Goal: Task Accomplishment & Management: Use online tool/utility

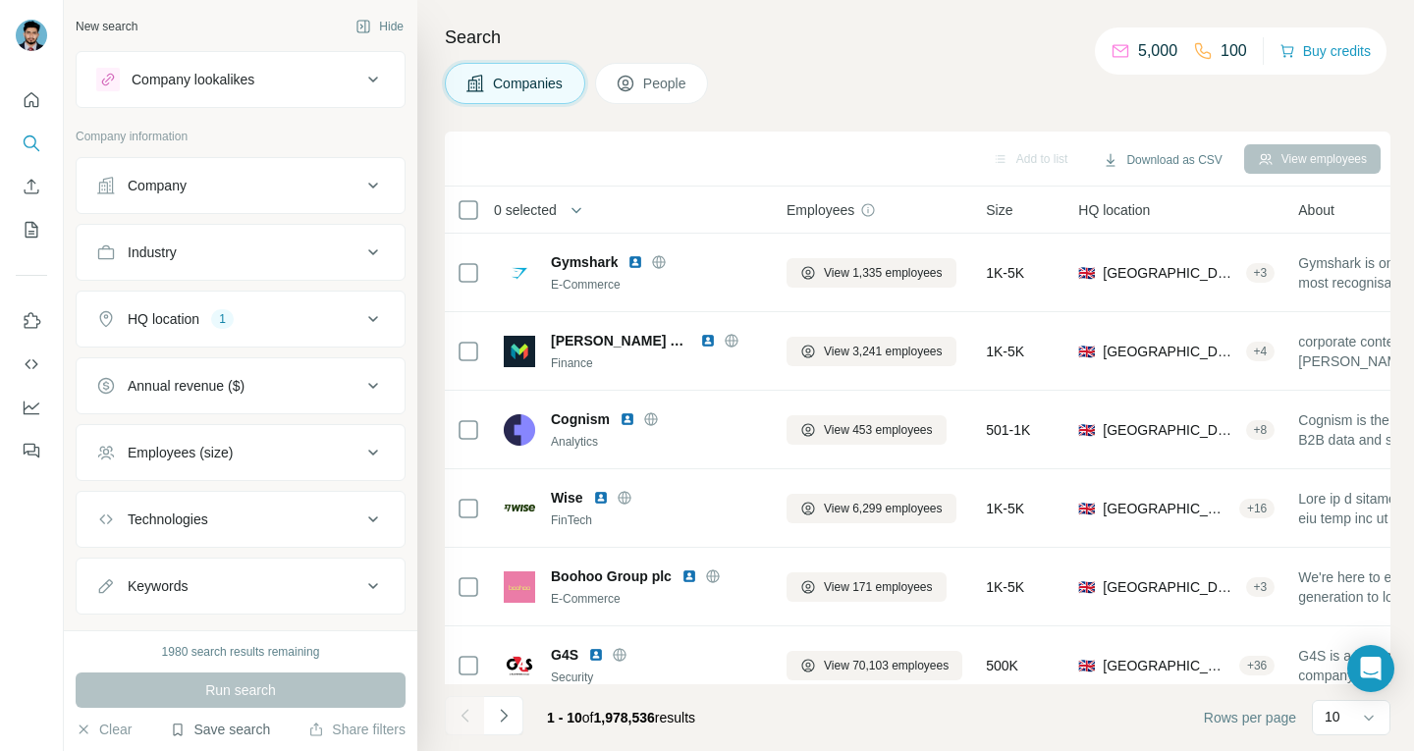
click at [237, 729] on button "Save search" at bounding box center [220, 730] width 100 height 20
click at [255, 689] on div "View my saved searches" at bounding box center [275, 695] width 207 height 39
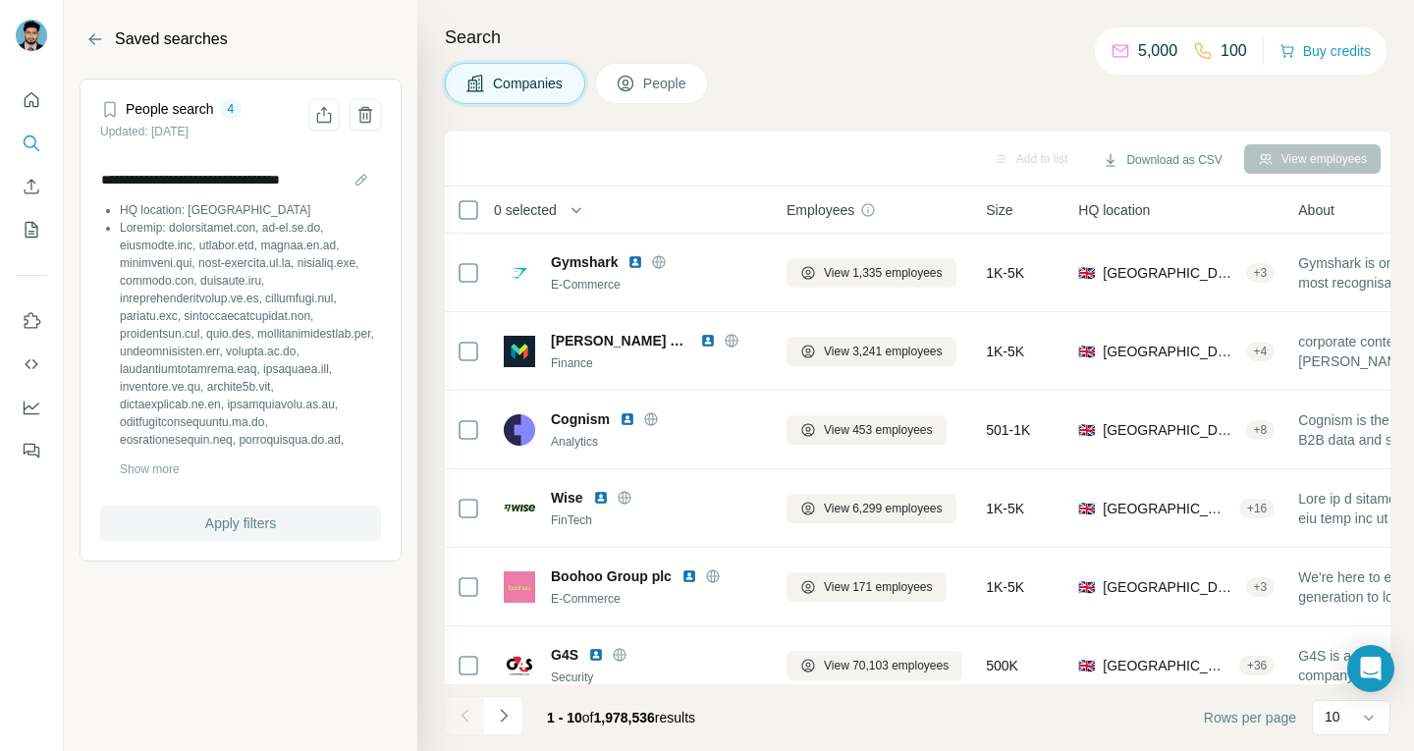
click at [268, 514] on span "Apply filters" at bounding box center [240, 524] width 71 height 20
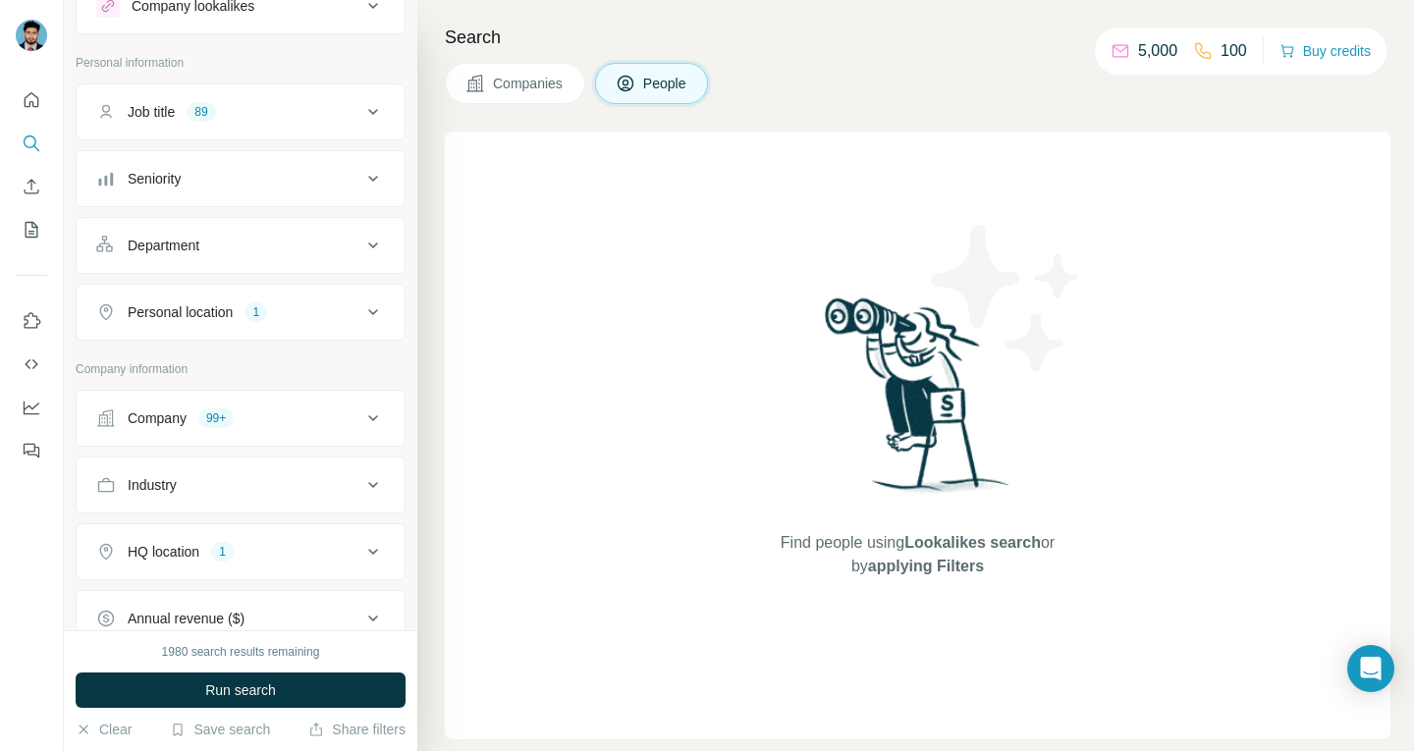
scroll to position [74, 0]
click at [361, 417] on icon at bounding box center [373, 419] width 24 height 24
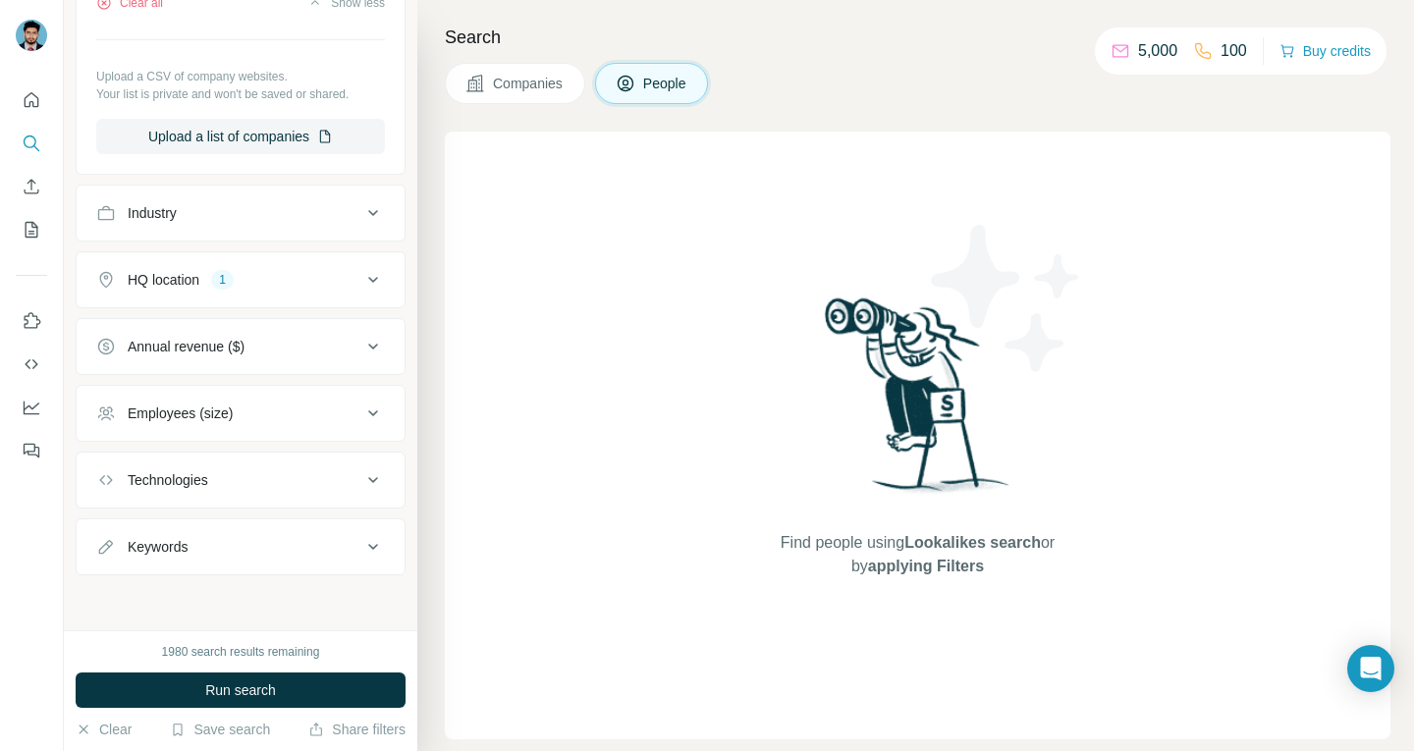
scroll to position [2932, 0]
click at [132, 12] on button "Clear all" at bounding box center [129, 3] width 67 height 18
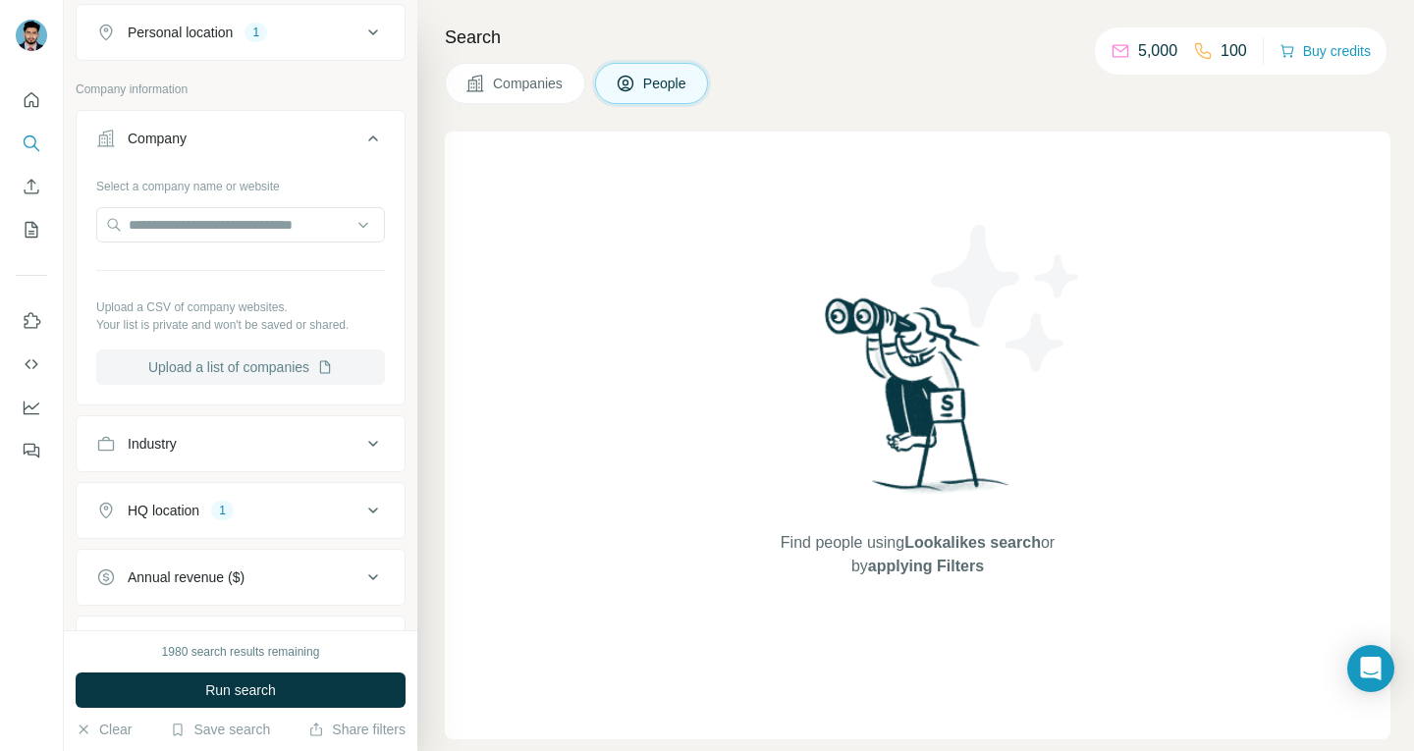
click at [212, 379] on button "Upload a list of companies" at bounding box center [240, 367] width 289 height 35
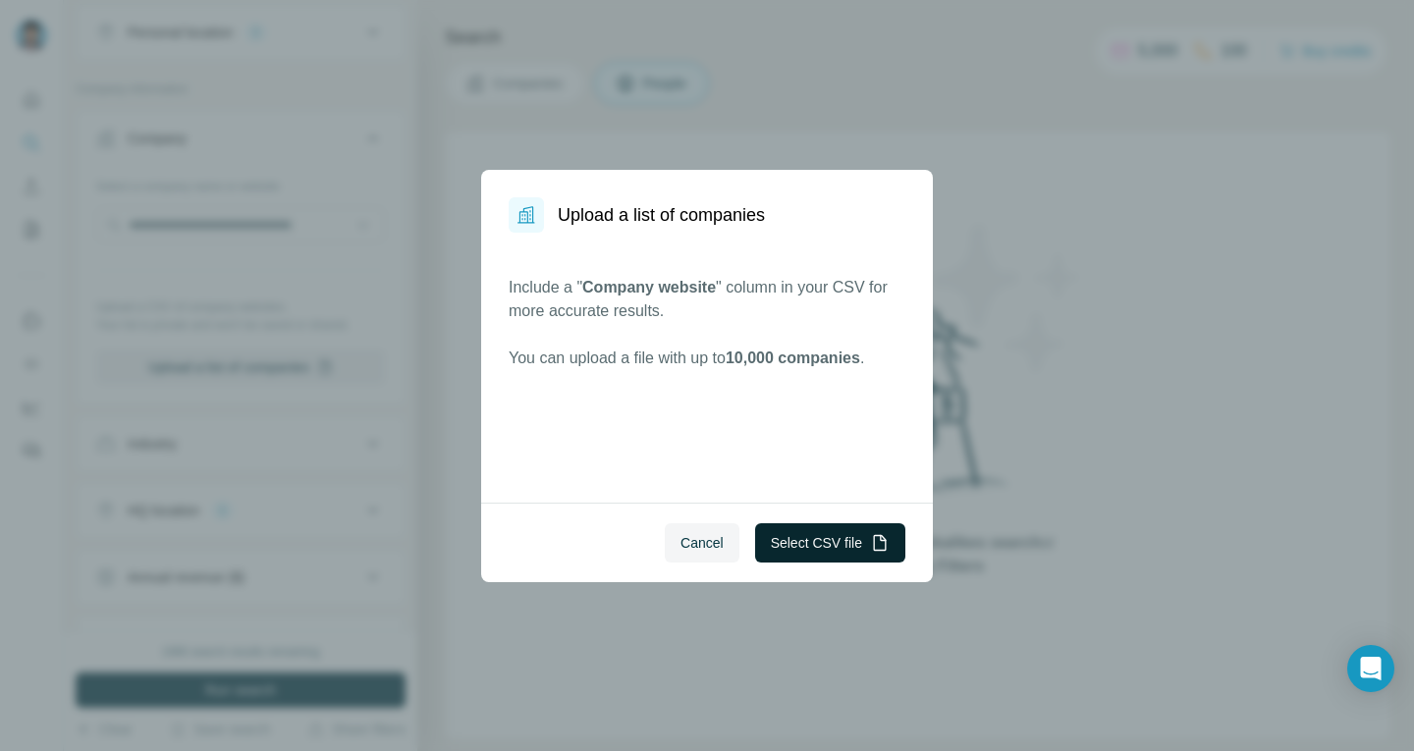
click at [832, 544] on button "Select CSV file" at bounding box center [830, 542] width 150 height 39
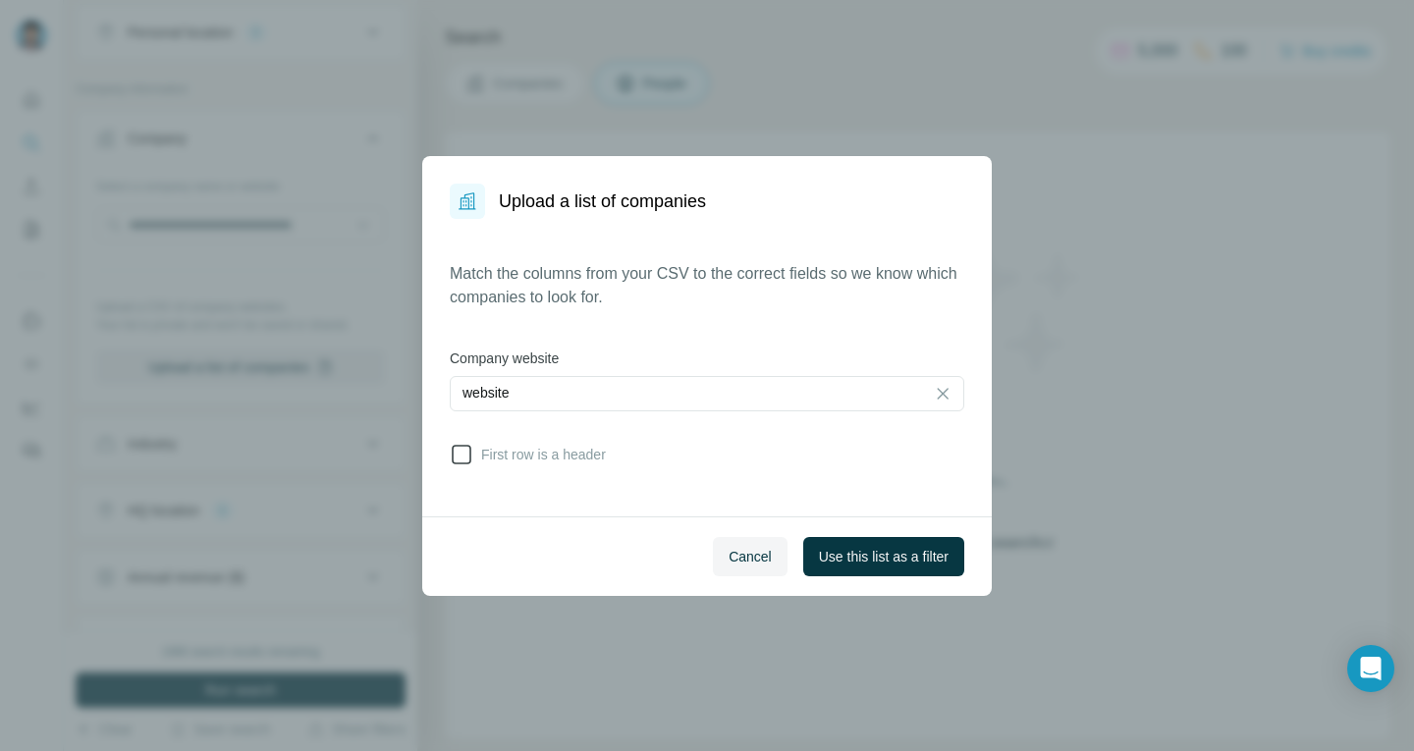
click at [570, 449] on span "First row is a header" at bounding box center [539, 455] width 133 height 20
click at [868, 547] on span "Use this list as a filter" at bounding box center [884, 557] width 130 height 20
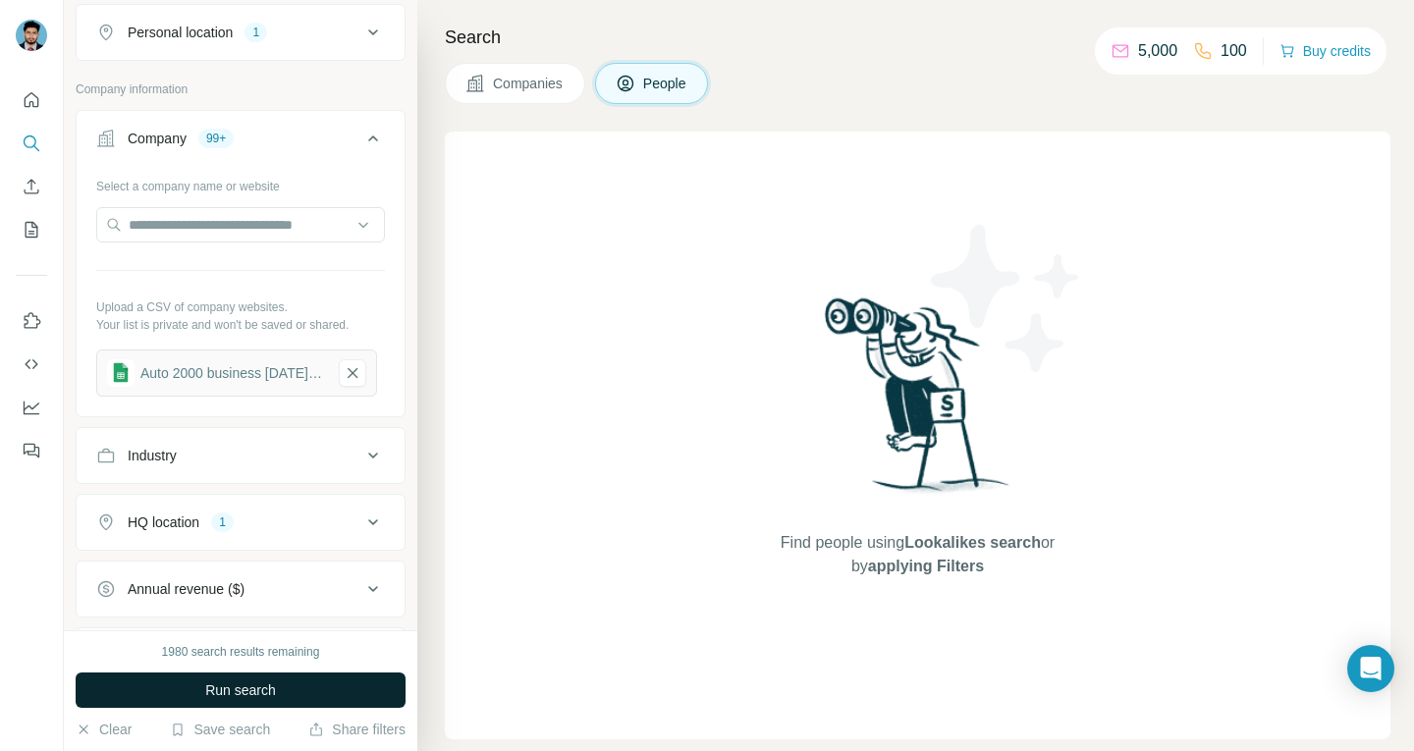
click at [284, 692] on button "Run search" at bounding box center [241, 690] width 330 height 35
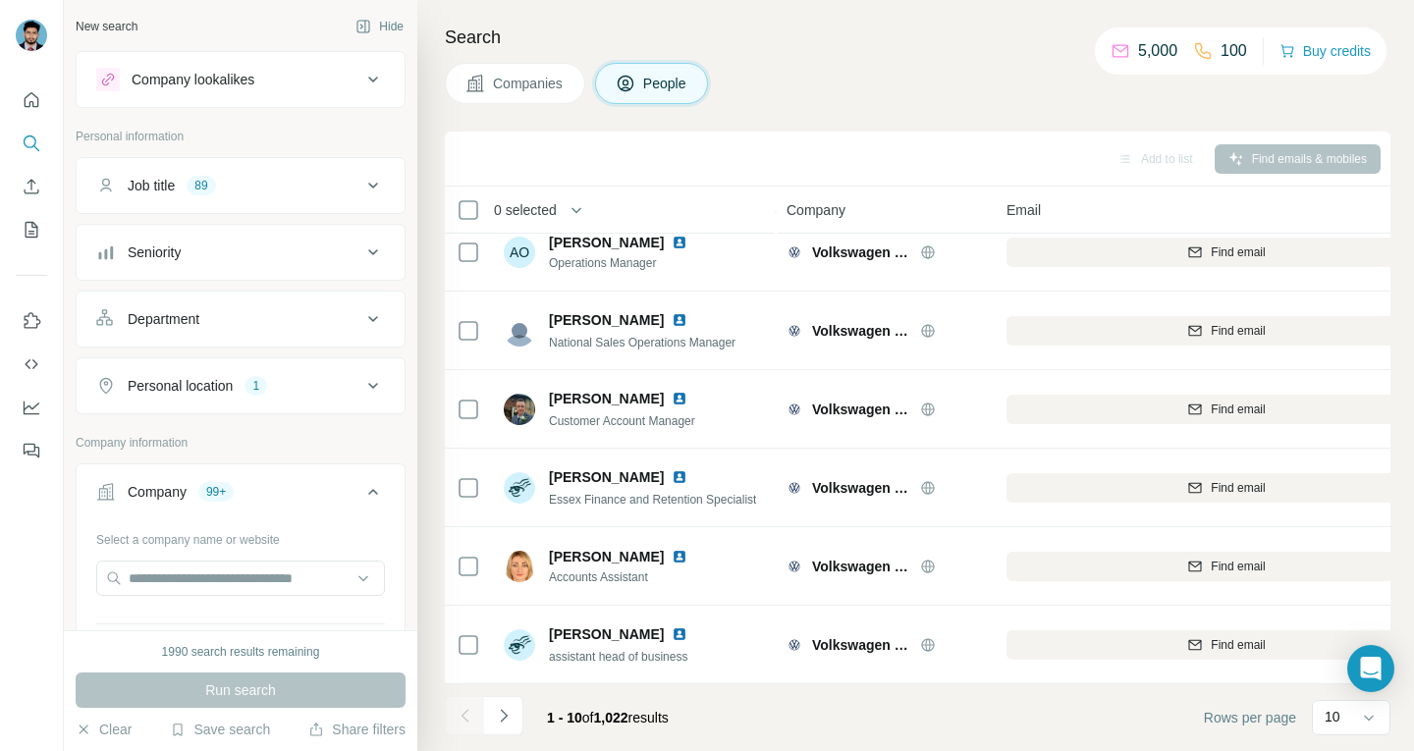
click at [361, 177] on icon at bounding box center [373, 186] width 24 height 24
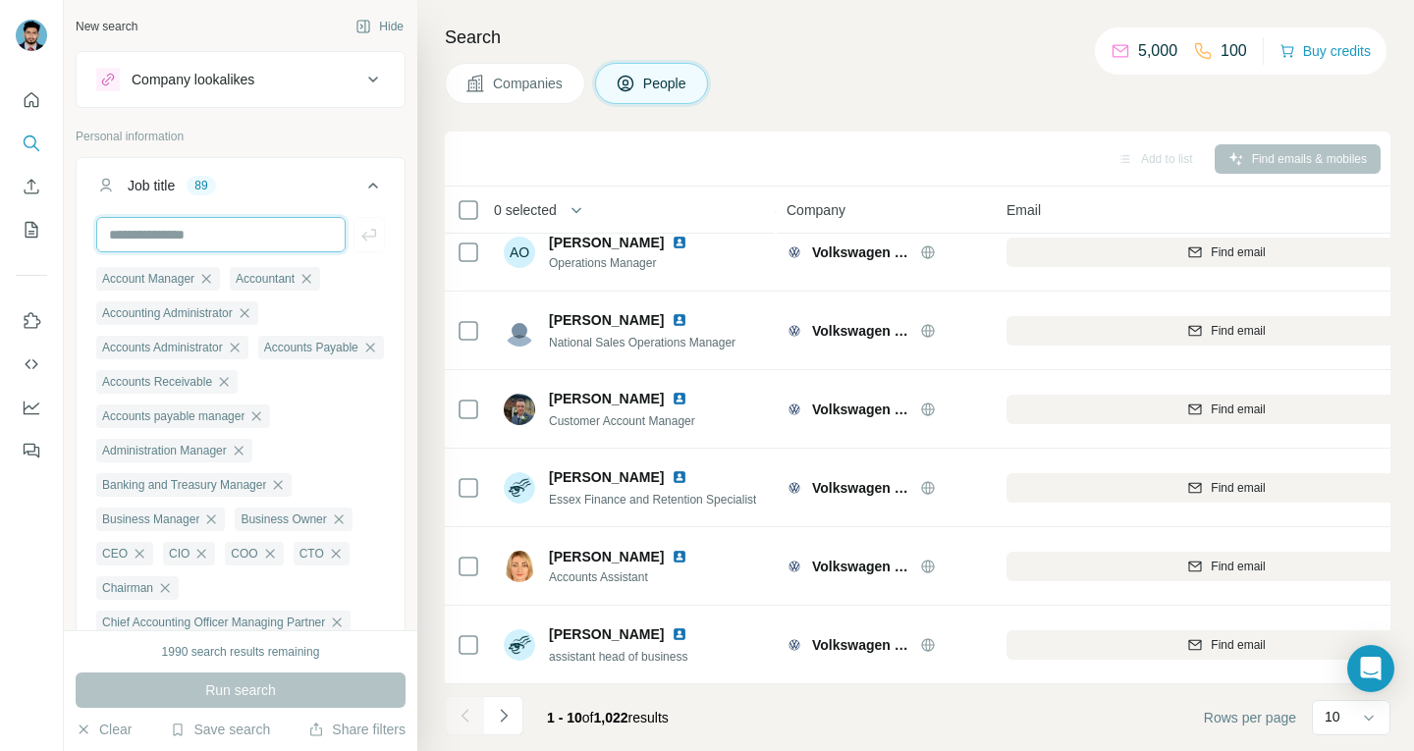
click at [197, 229] on input "text" at bounding box center [220, 234] width 249 height 35
type input "**********"
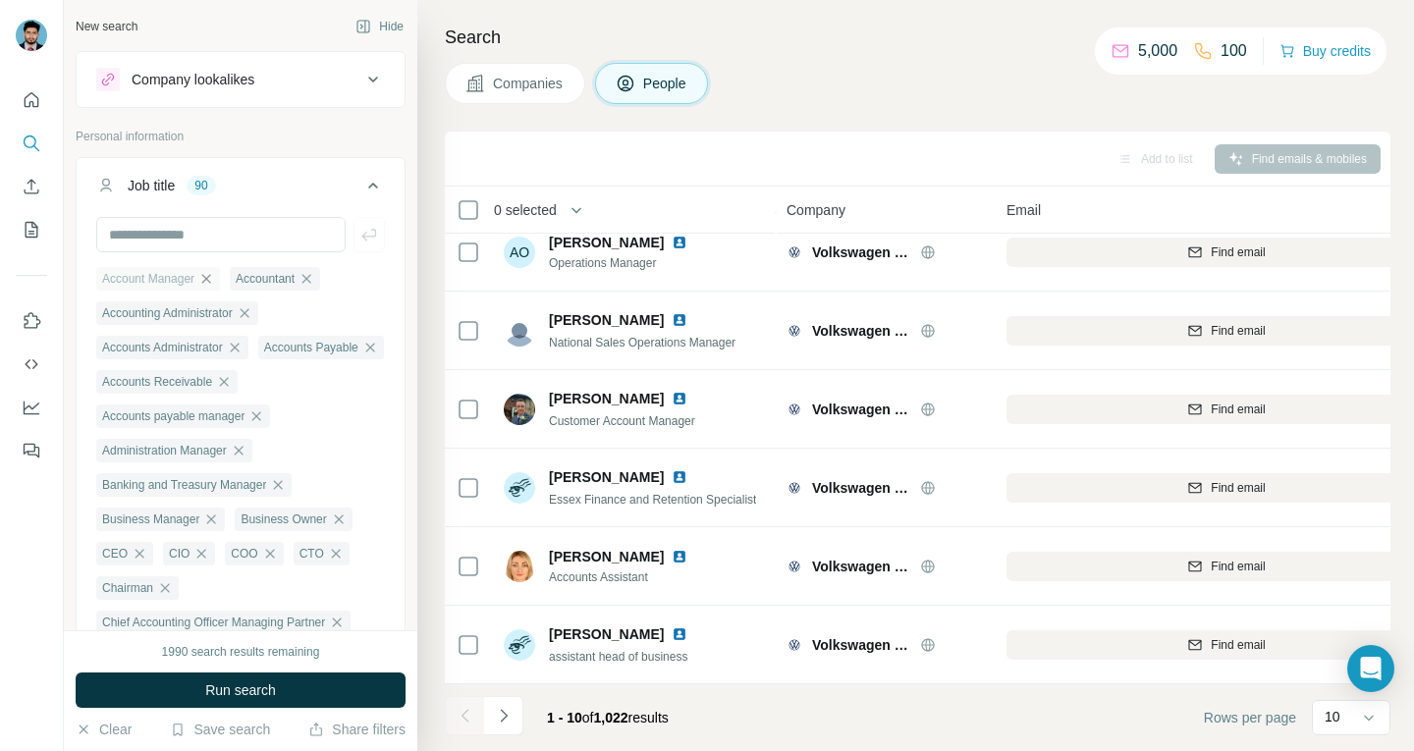
click at [211, 277] on icon "button" at bounding box center [206, 279] width 16 height 16
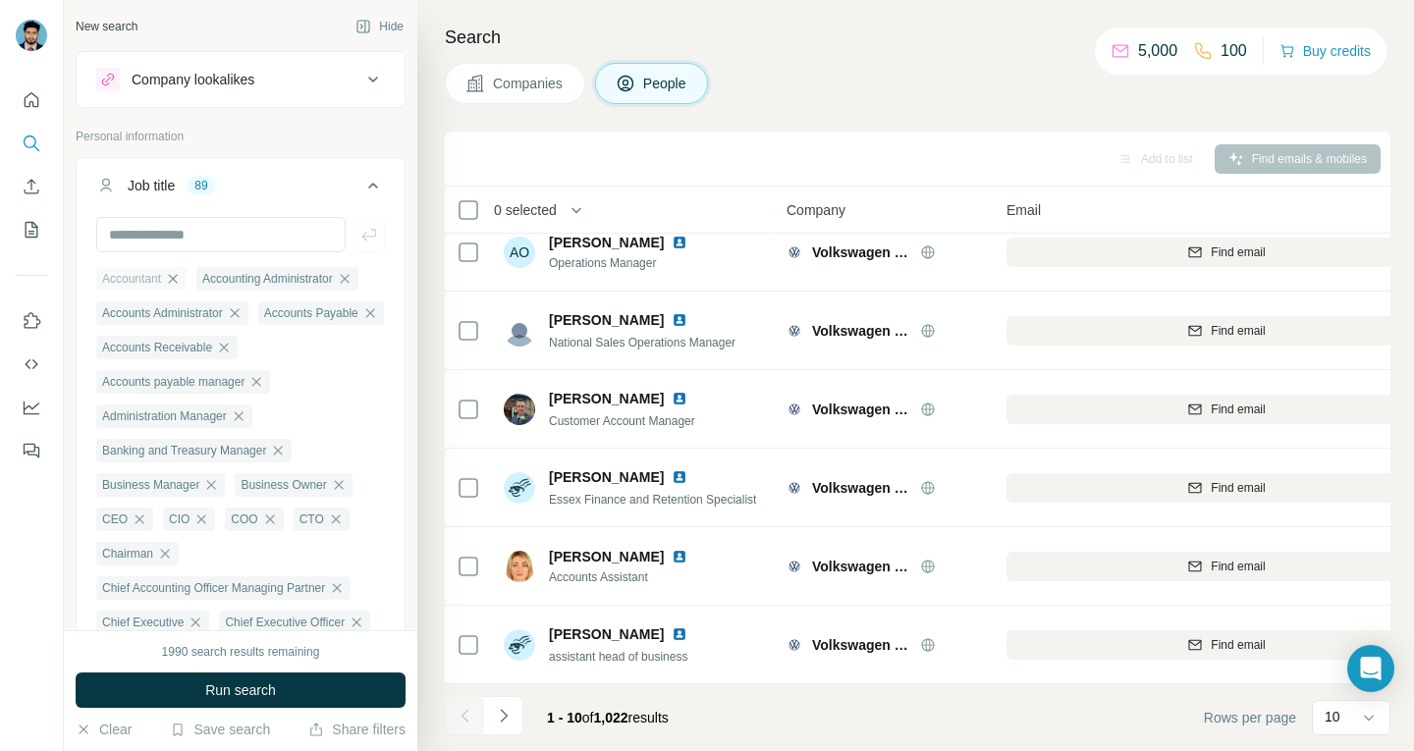
click at [173, 277] on icon "button" at bounding box center [173, 279] width 16 height 16
click at [252, 277] on icon "button" at bounding box center [245, 279] width 16 height 16
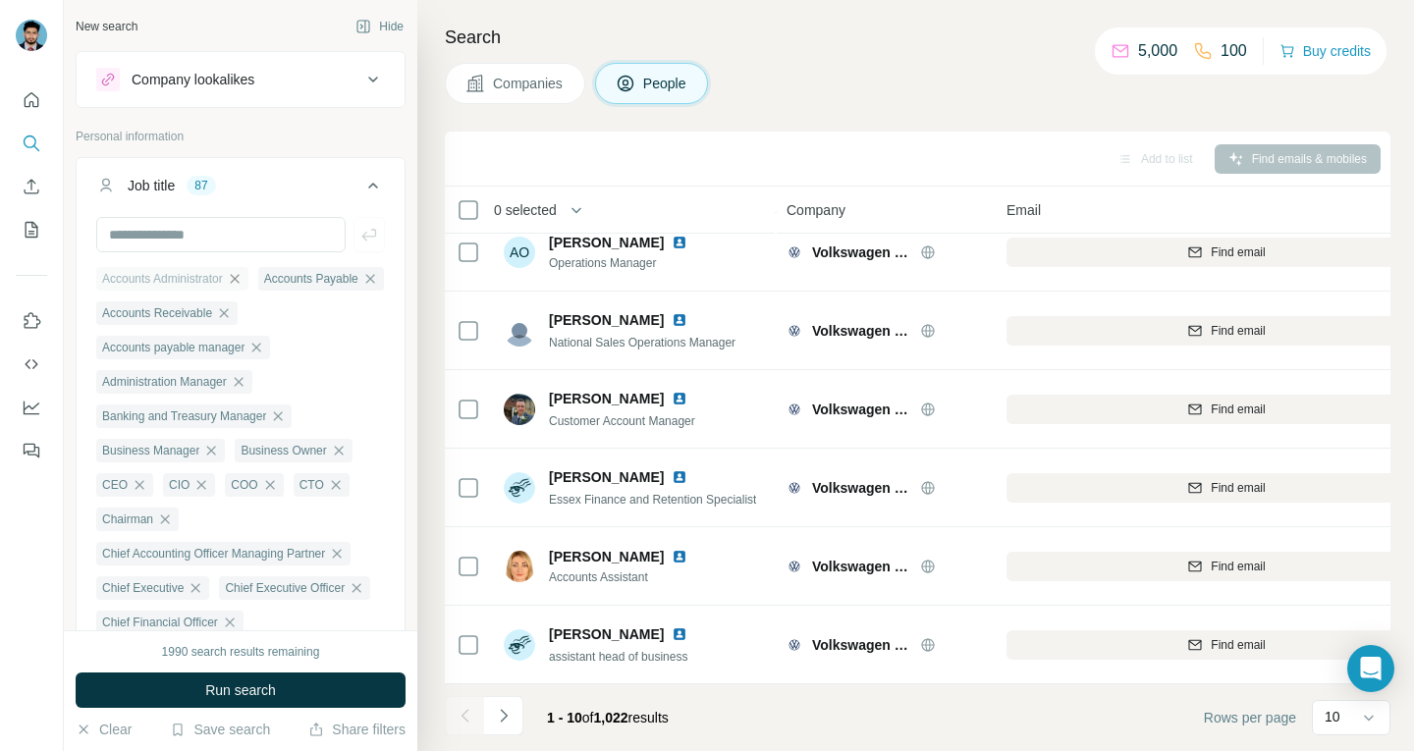
click at [243, 274] on icon "button" at bounding box center [235, 279] width 16 height 16
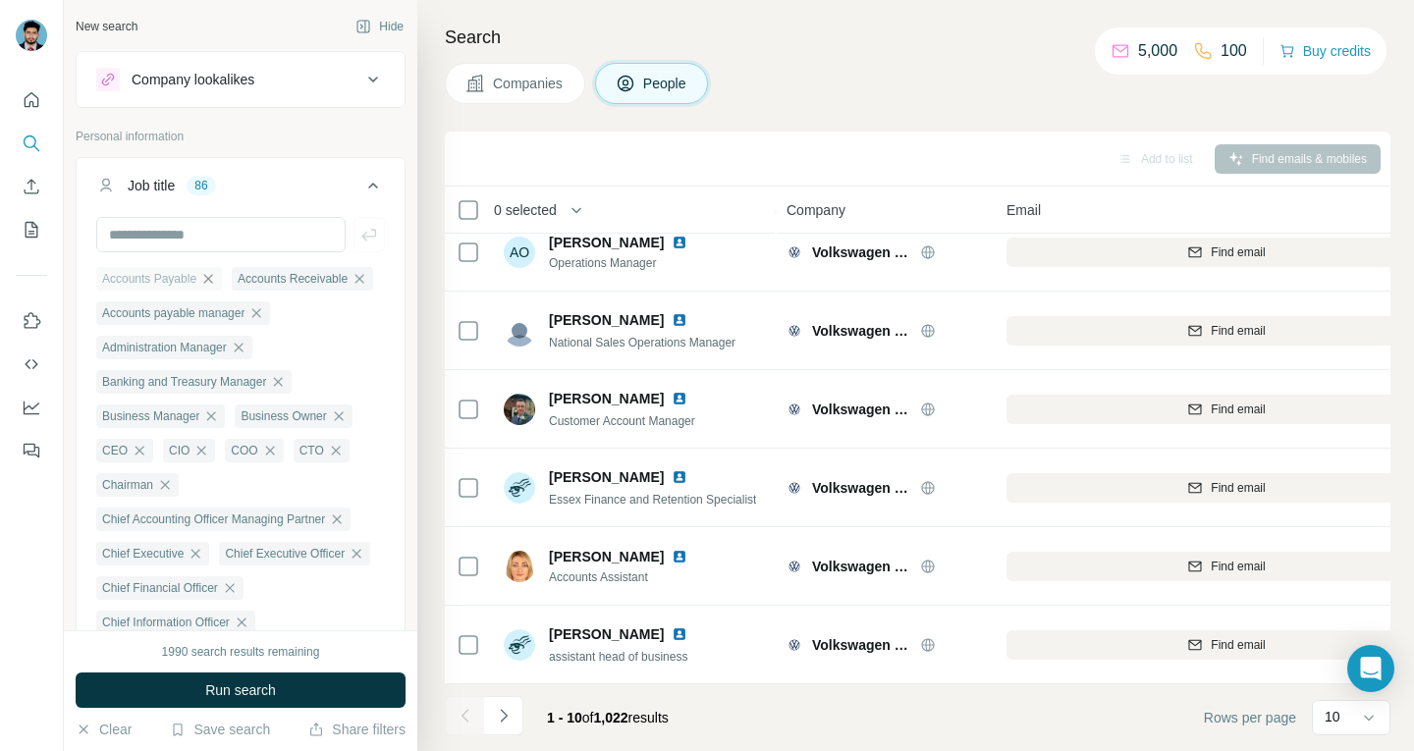
click at [211, 274] on icon "button" at bounding box center [208, 279] width 16 height 16
click at [230, 274] on icon "button" at bounding box center [224, 279] width 16 height 16
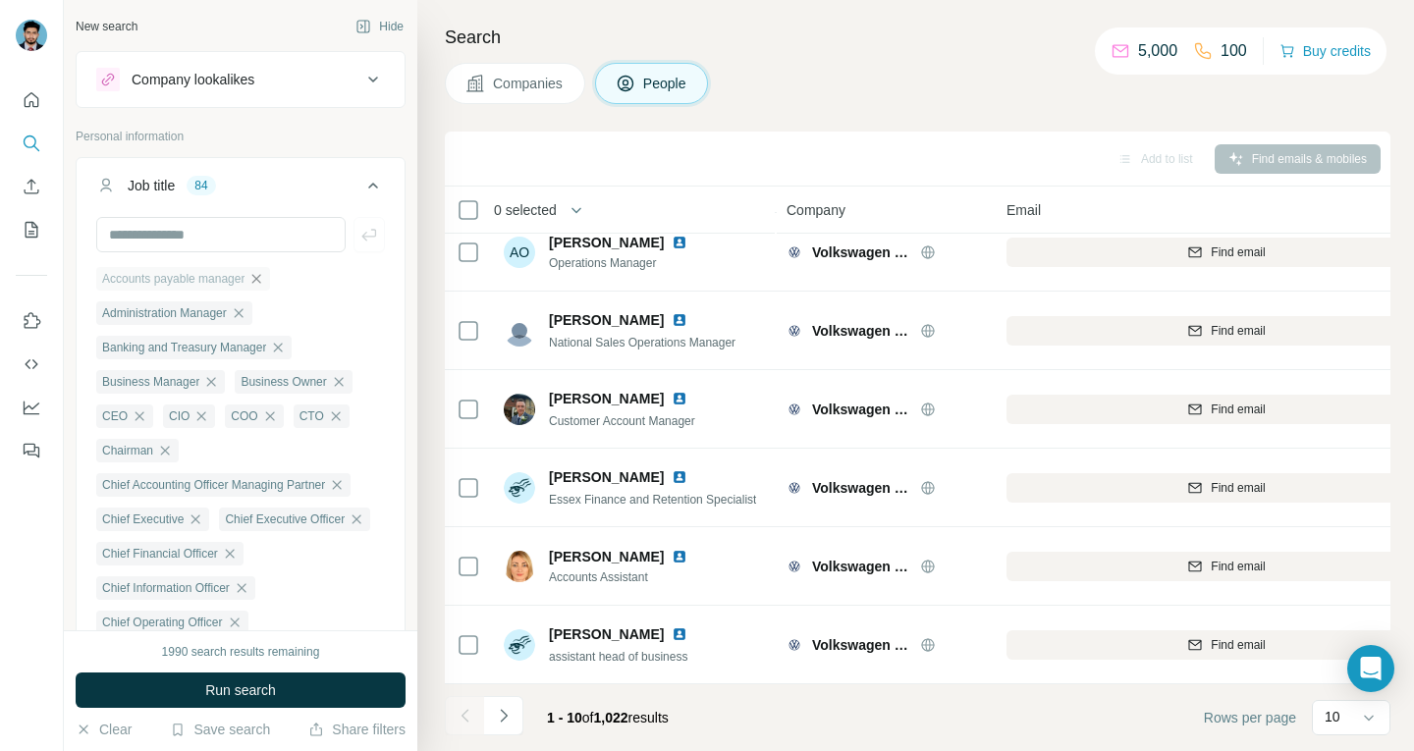
click at [263, 274] on icon "button" at bounding box center [256, 279] width 16 height 16
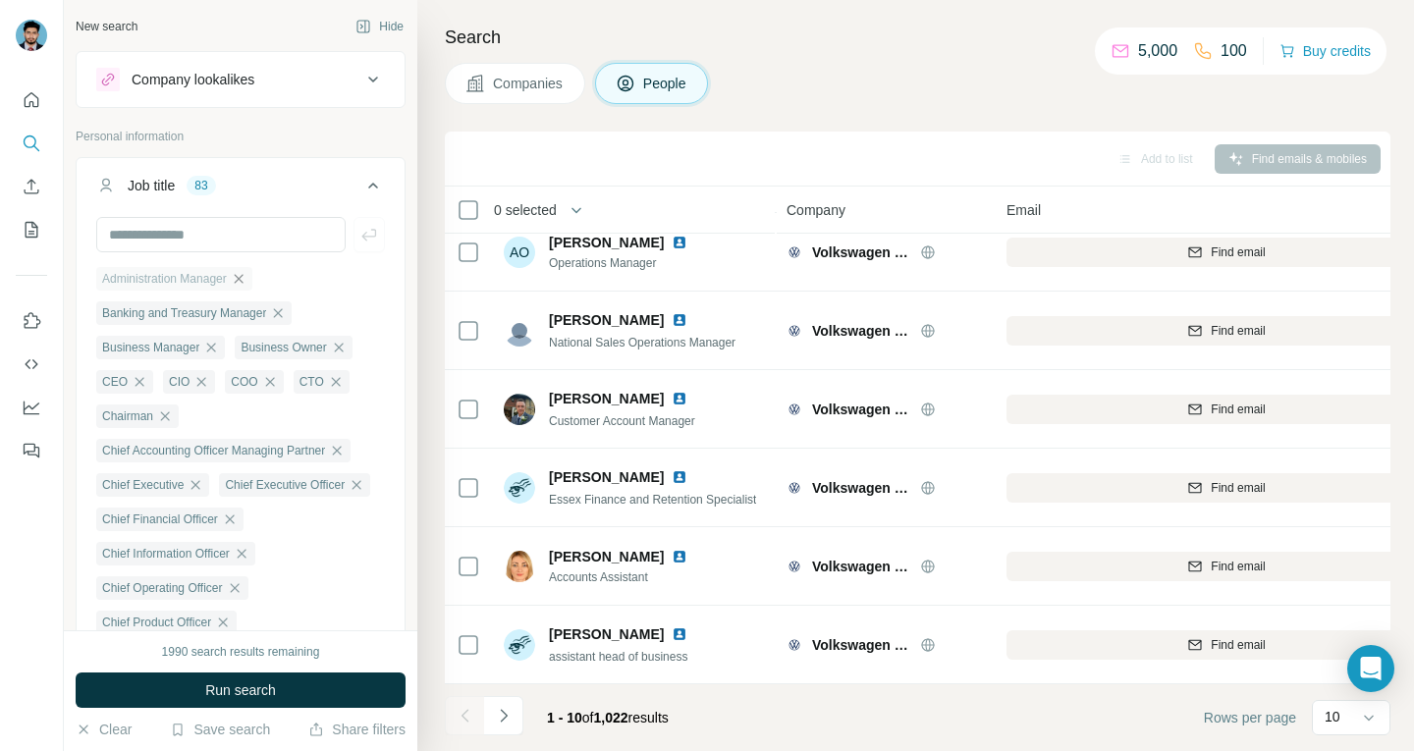
click at [242, 274] on icon "button" at bounding box center [239, 279] width 16 height 16
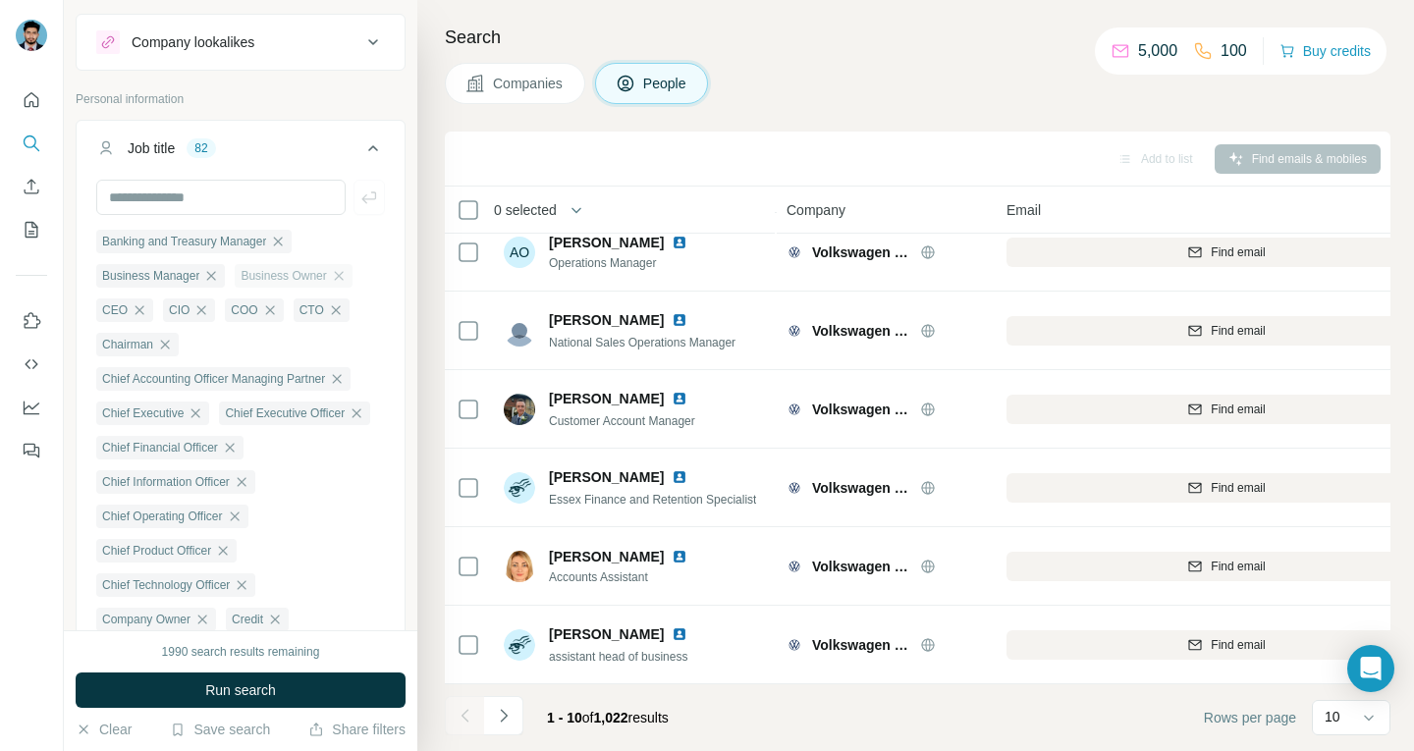
scroll to position [41, 0]
click at [219, 266] on icon "button" at bounding box center [211, 272] width 16 height 16
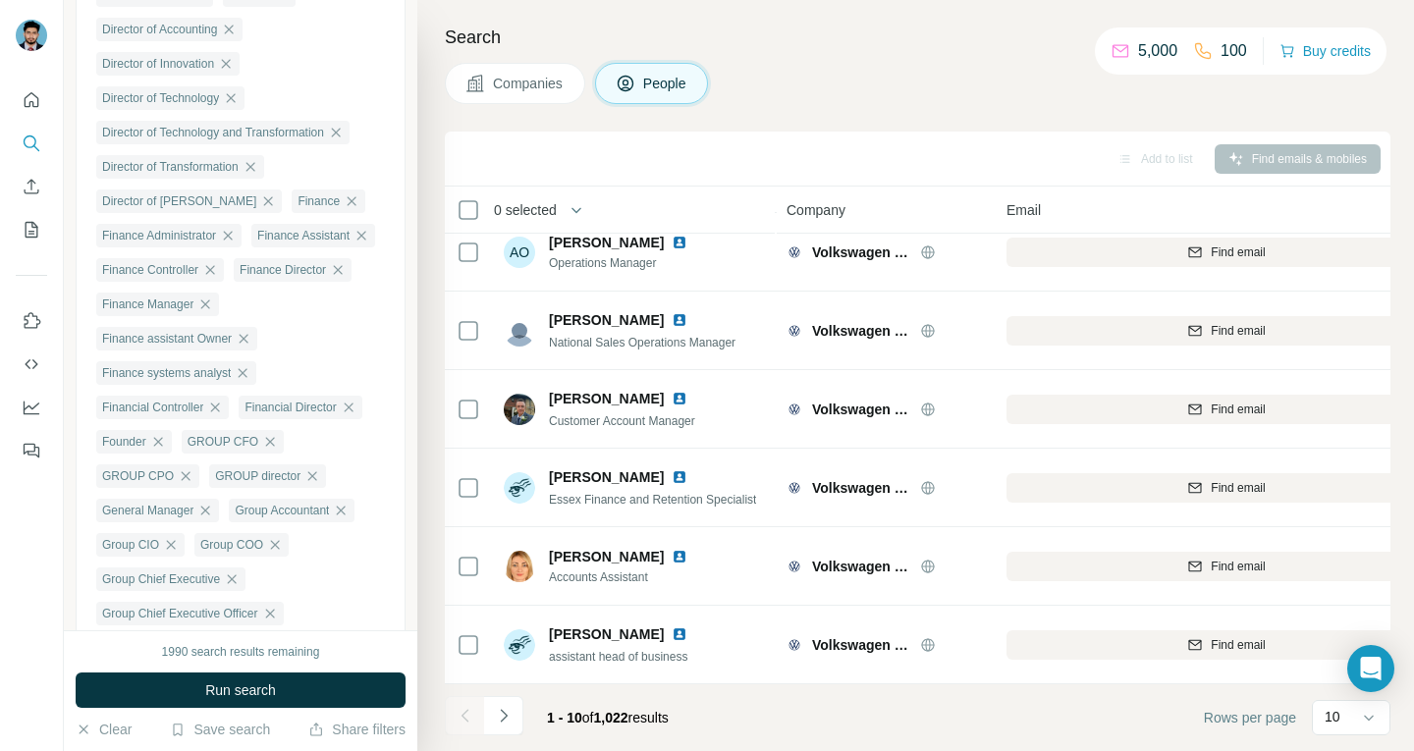
scroll to position [694, 0]
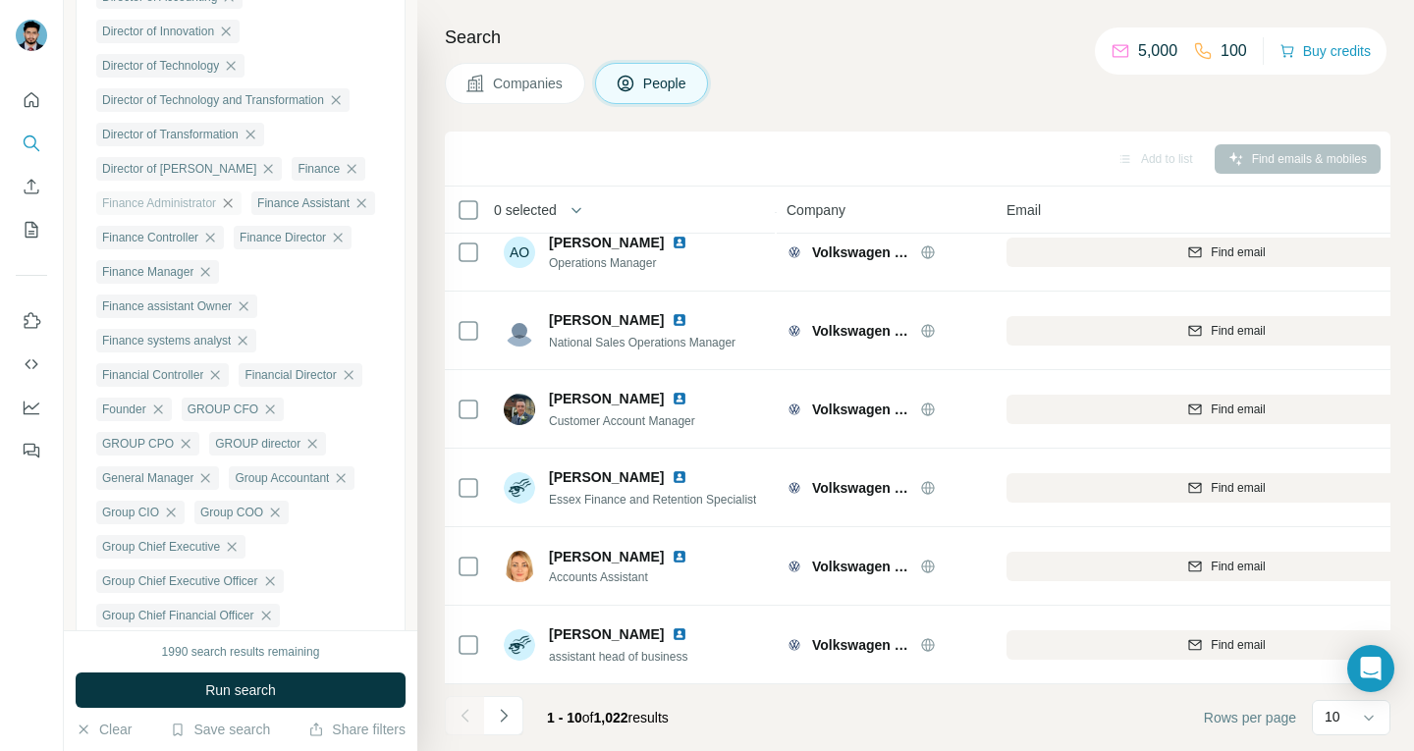
click at [236, 211] on icon "button" at bounding box center [228, 203] width 16 height 16
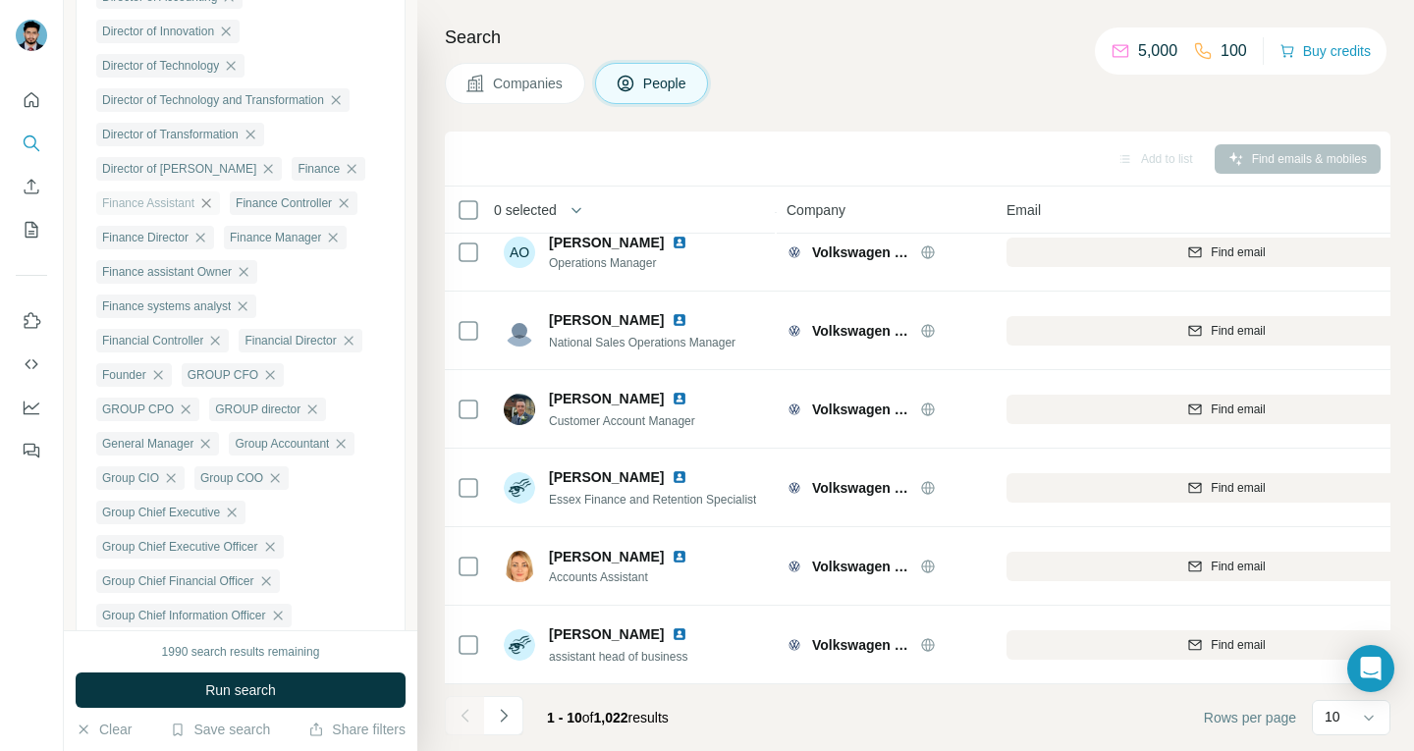
click at [204, 211] on icon "button" at bounding box center [206, 203] width 16 height 16
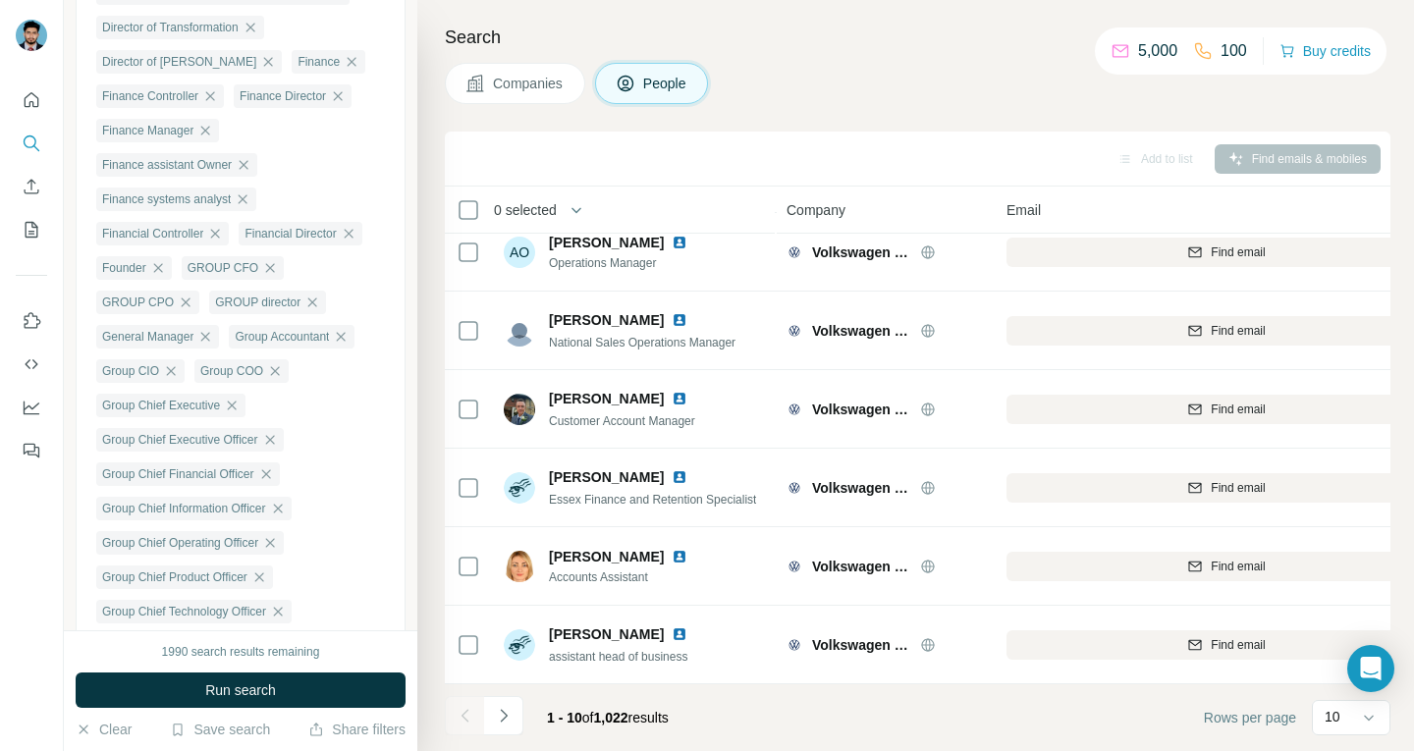
scroll to position [806, 0]
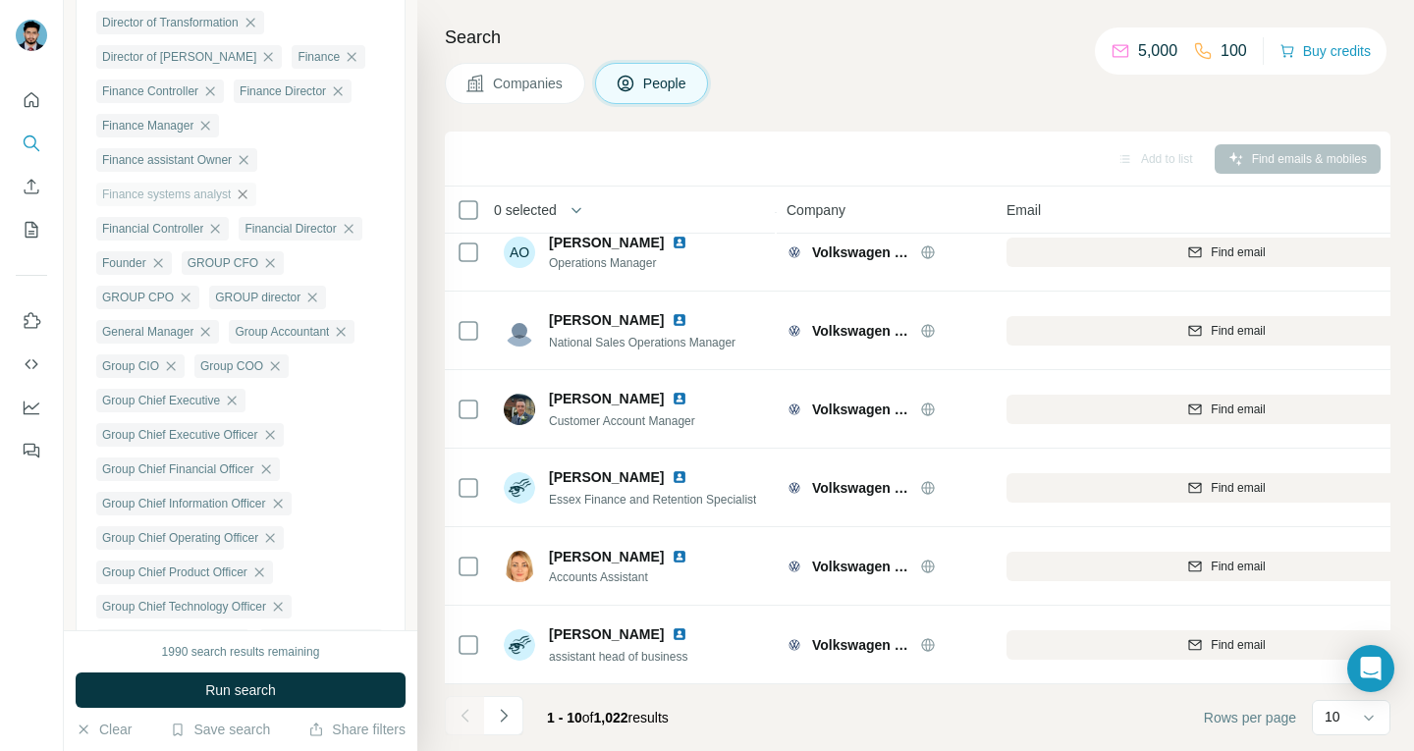
click at [249, 202] on icon "button" at bounding box center [243, 195] width 16 height 16
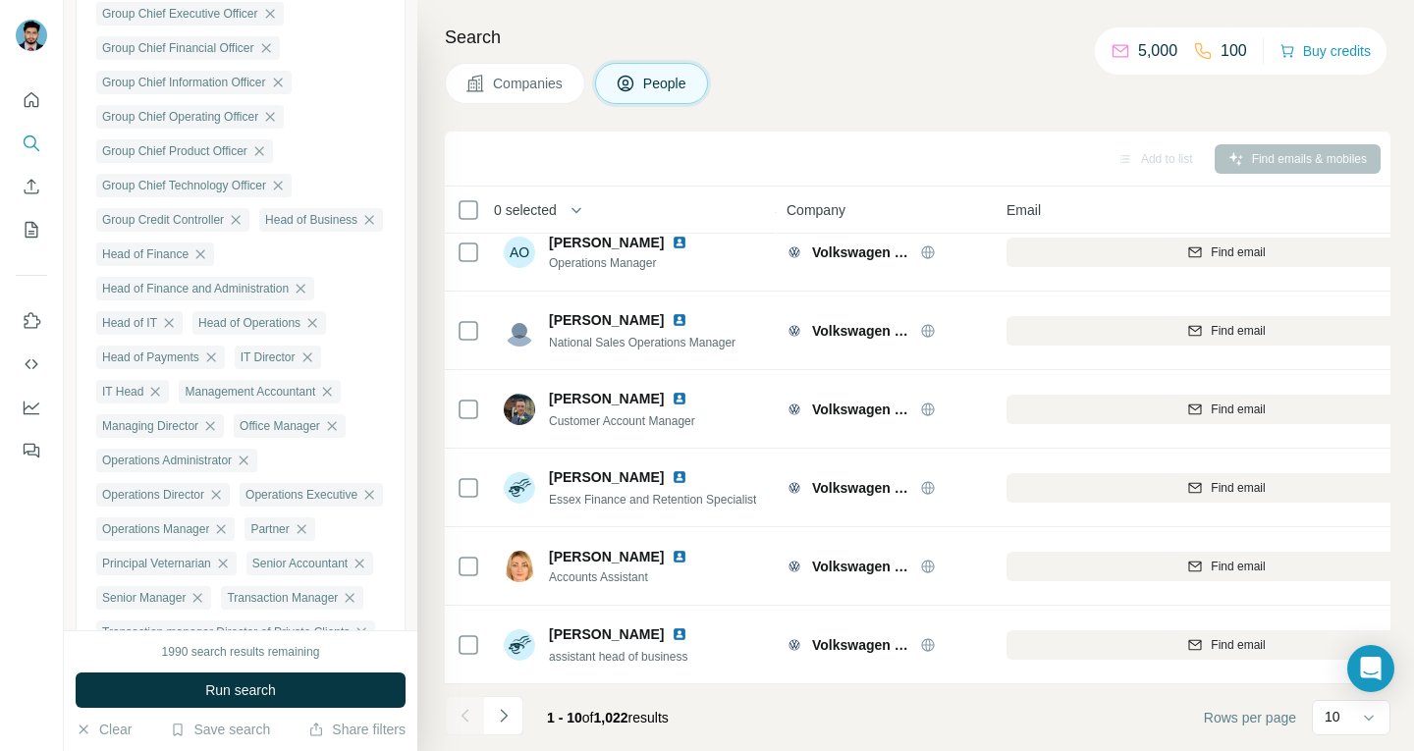
scroll to position [1194, 0]
click at [361, 227] on icon "button" at bounding box center [369, 219] width 16 height 16
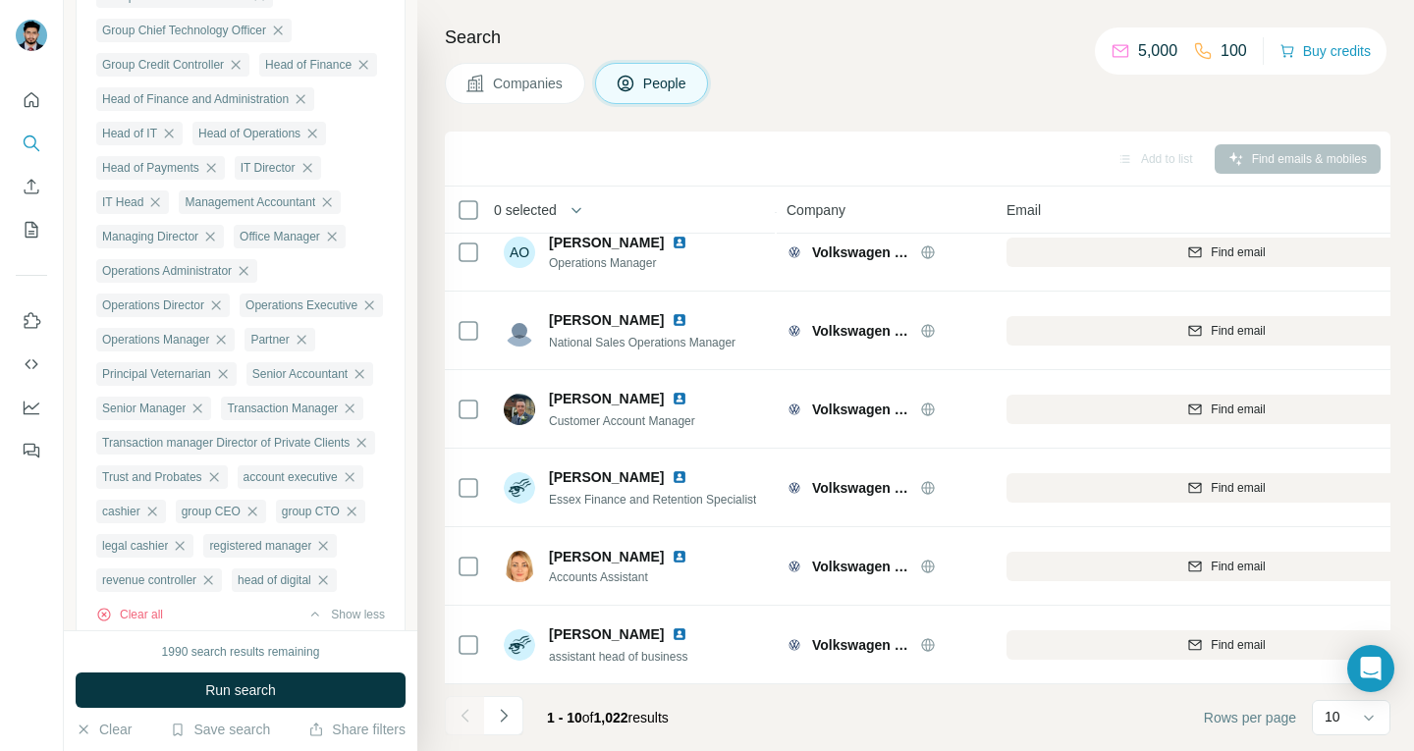
scroll to position [1348, 0]
click at [335, 210] on icon "button" at bounding box center [327, 202] width 16 height 16
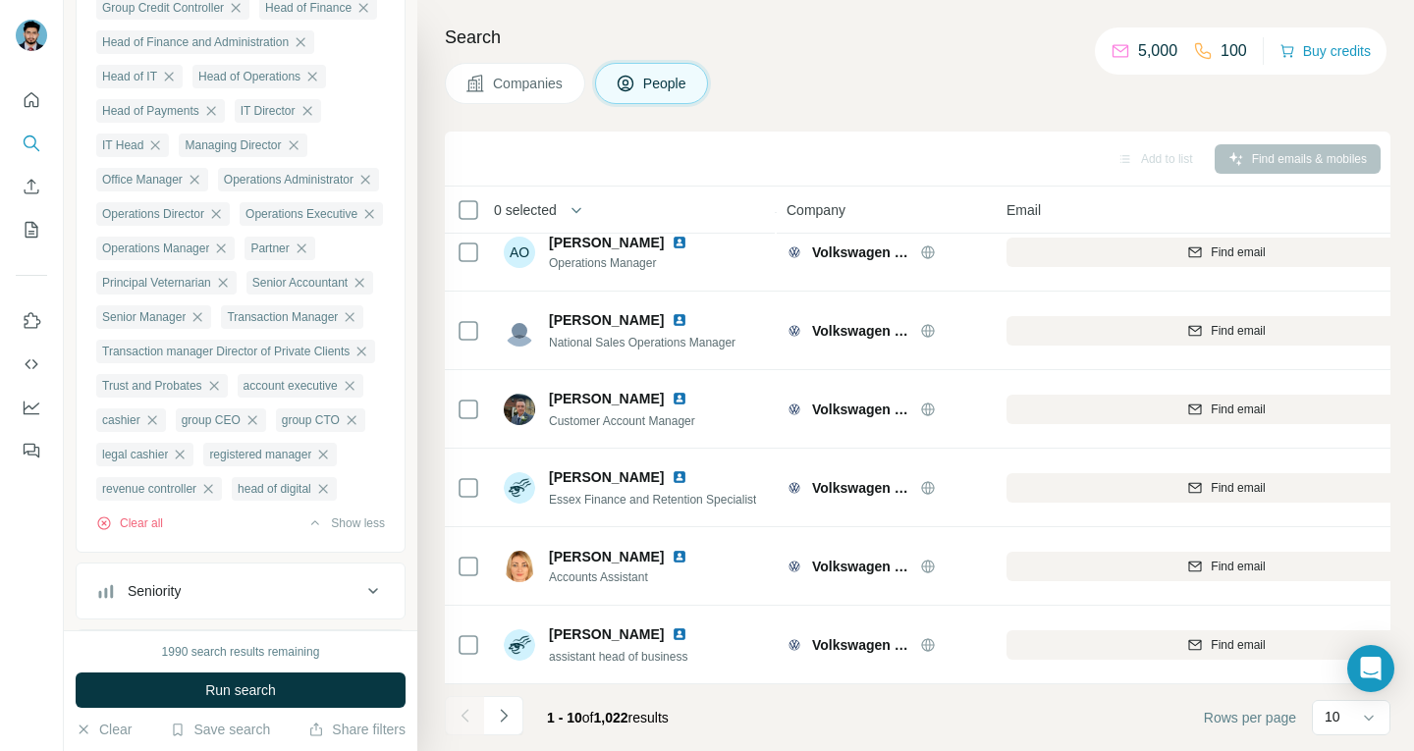
scroll to position [1406, 0]
click at [194, 187] on icon "button" at bounding box center [195, 179] width 16 height 16
click at [248, 183] on icon "button" at bounding box center [244, 178] width 9 height 9
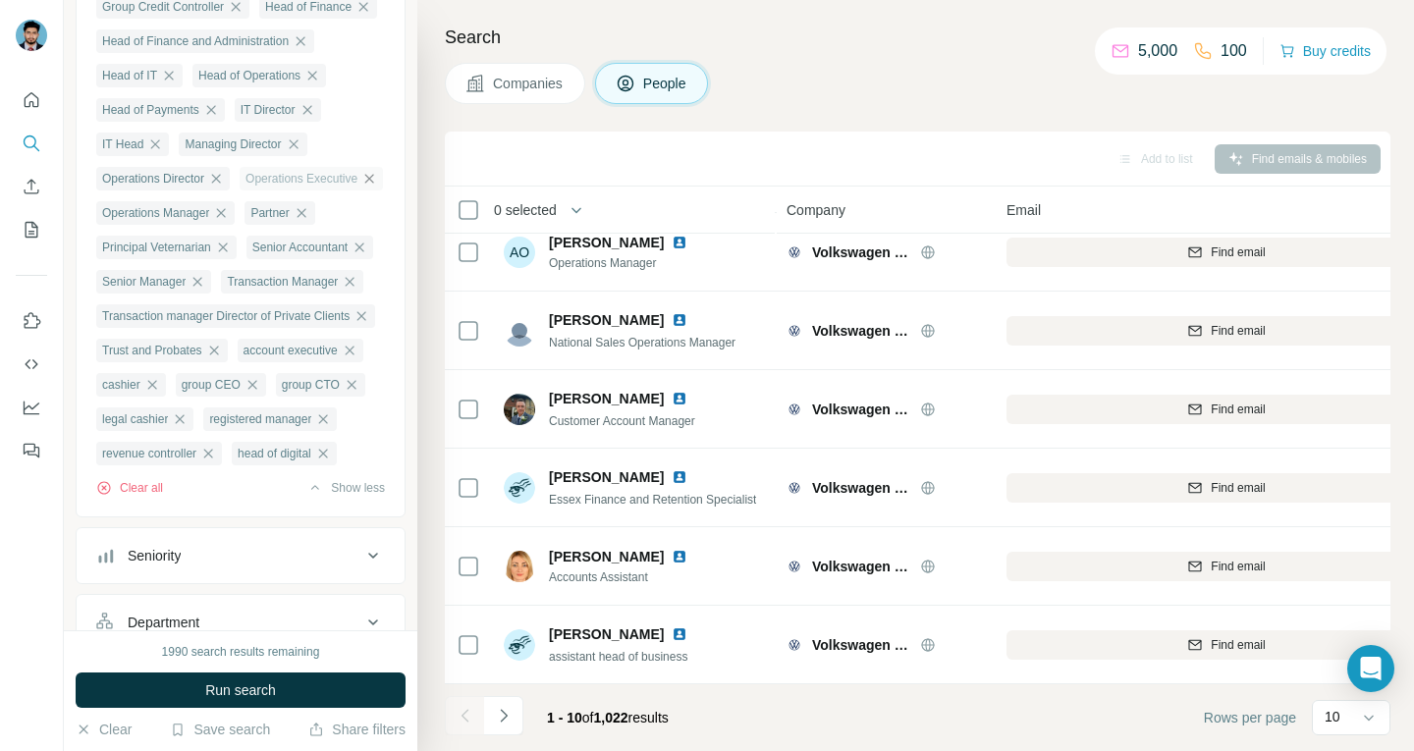
click at [365, 183] on icon "button" at bounding box center [369, 178] width 9 height 9
click at [356, 187] on icon "button" at bounding box center [364, 179] width 16 height 16
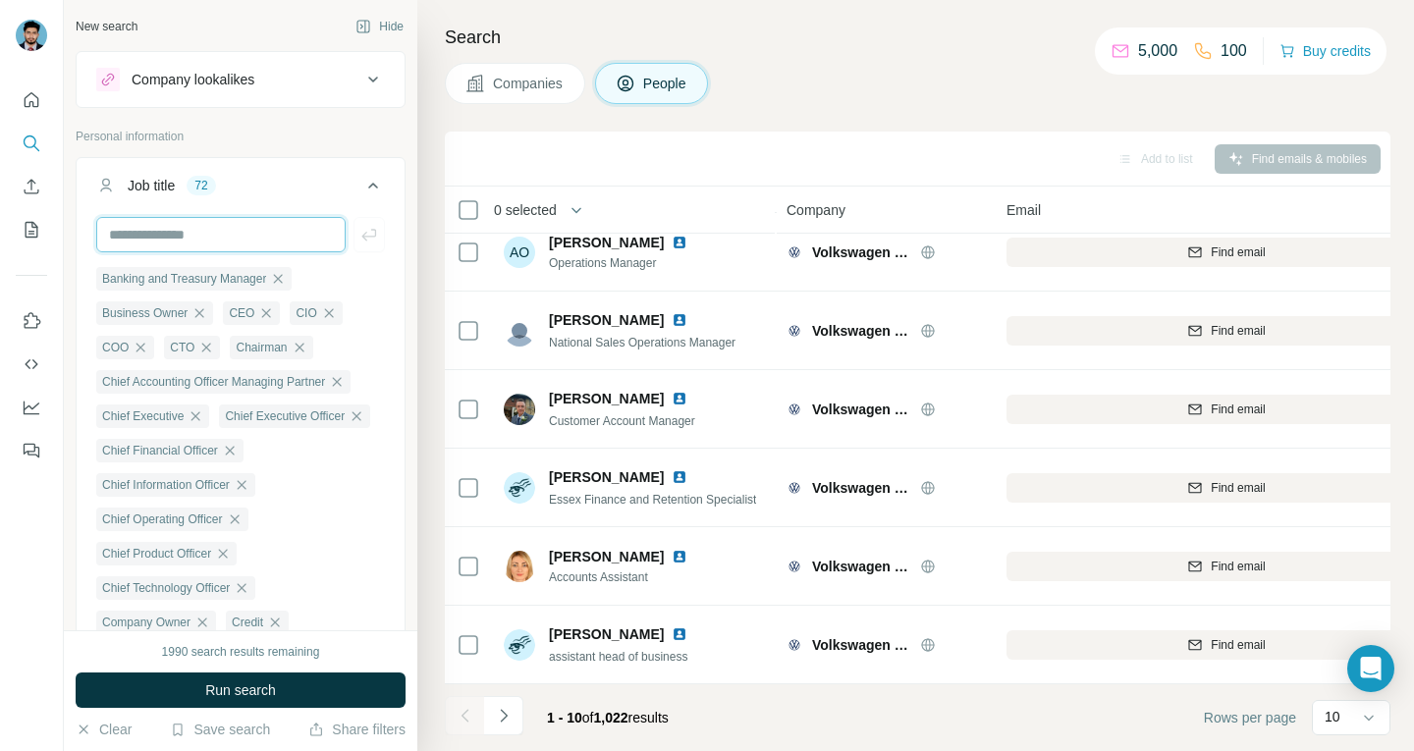
click at [168, 232] on input "text" at bounding box center [220, 234] width 249 height 35
paste input "**********"
type input "**********"
paste input "**********"
type input "**********"
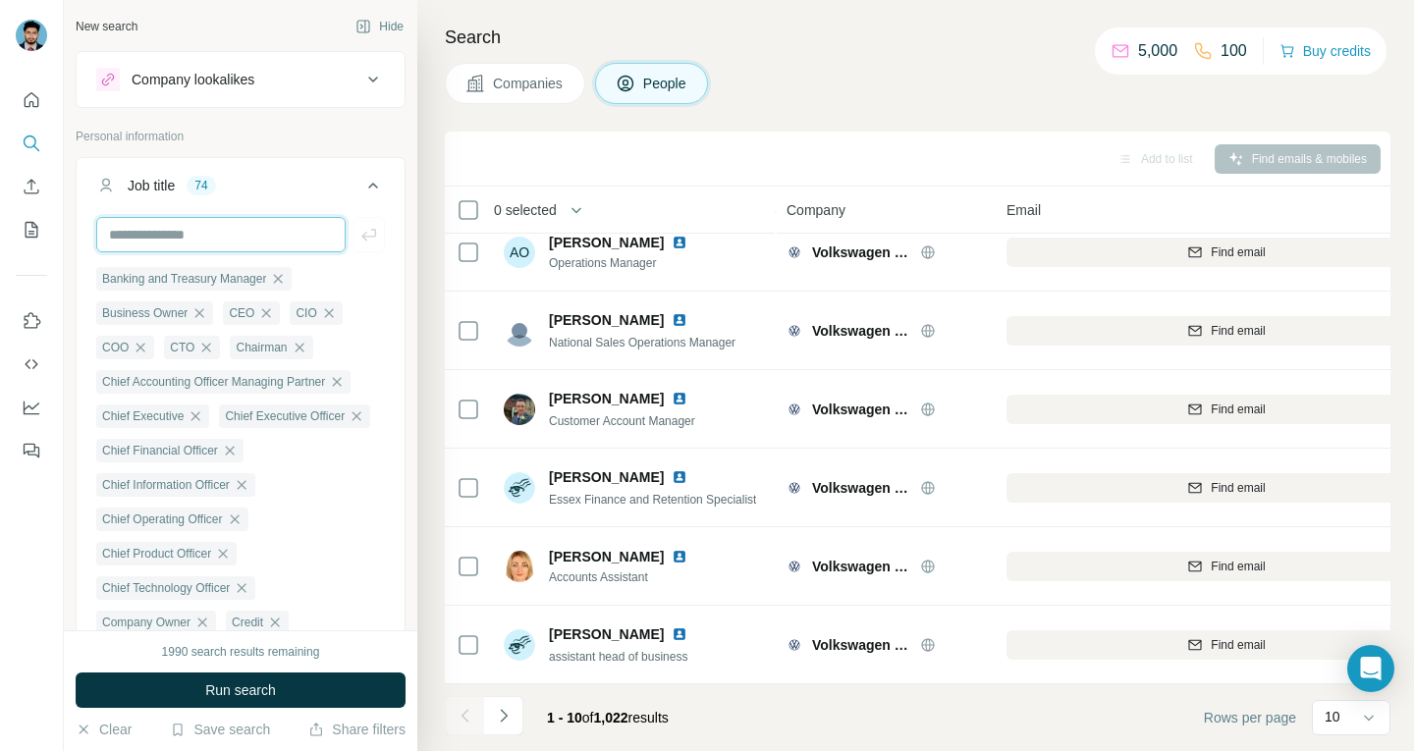
paste input "**********"
type input "**********"
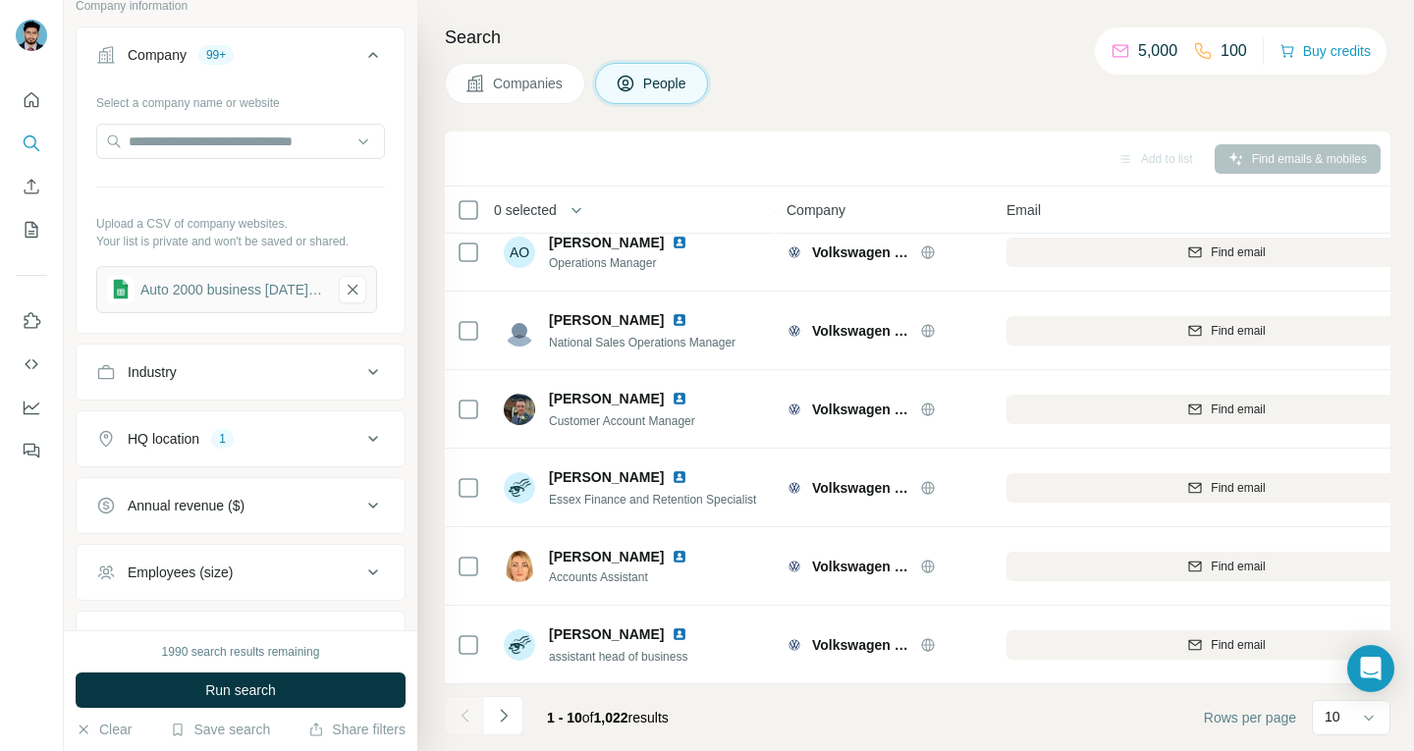
scroll to position [2538, 0]
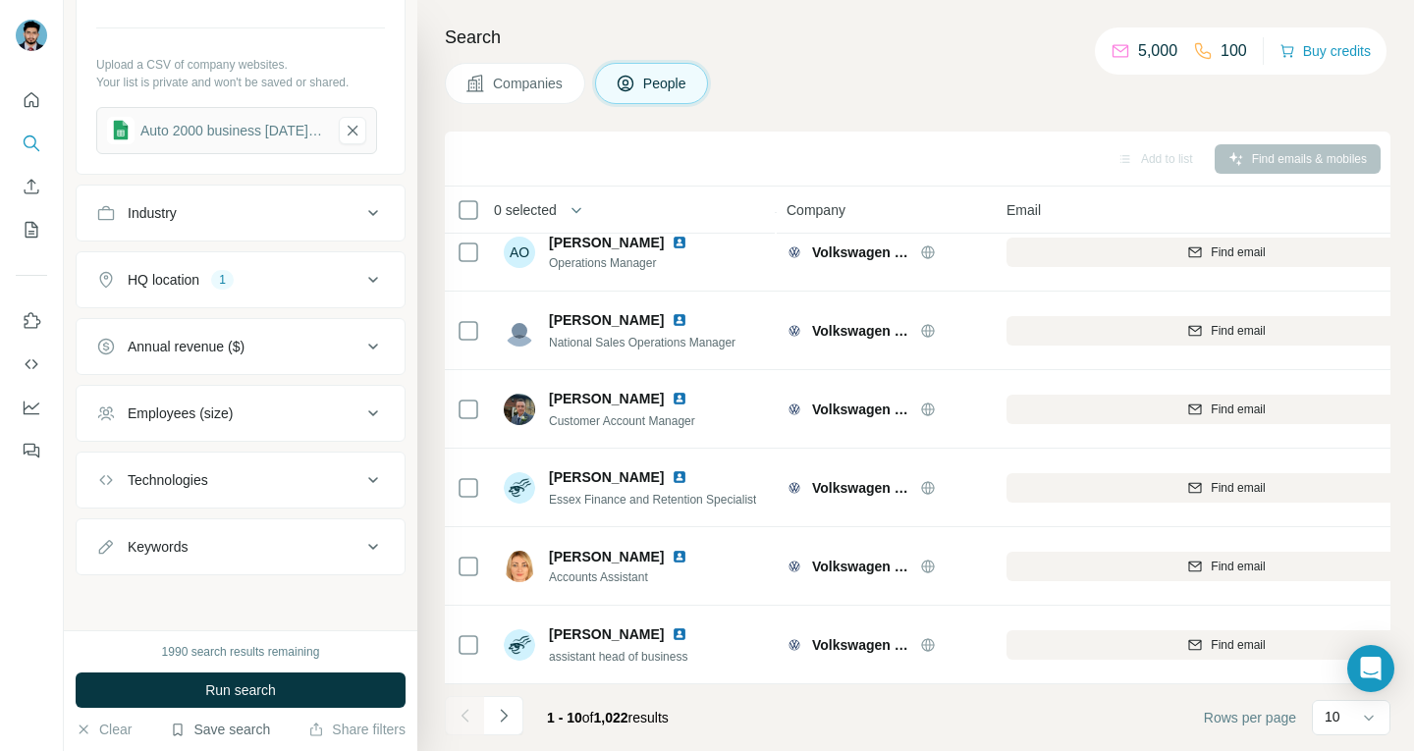
click at [216, 731] on button "Save search" at bounding box center [220, 730] width 100 height 20
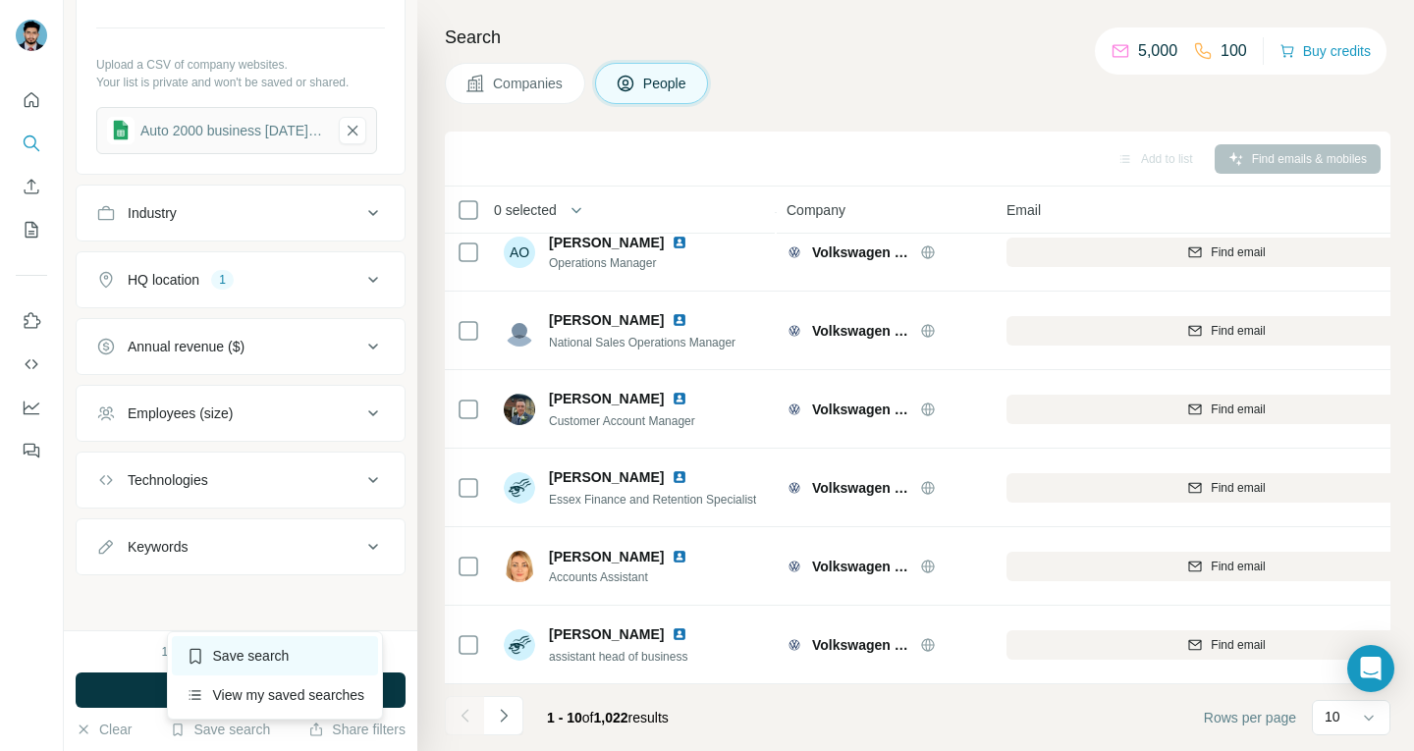
click at [247, 659] on div "Save search" at bounding box center [275, 655] width 207 height 39
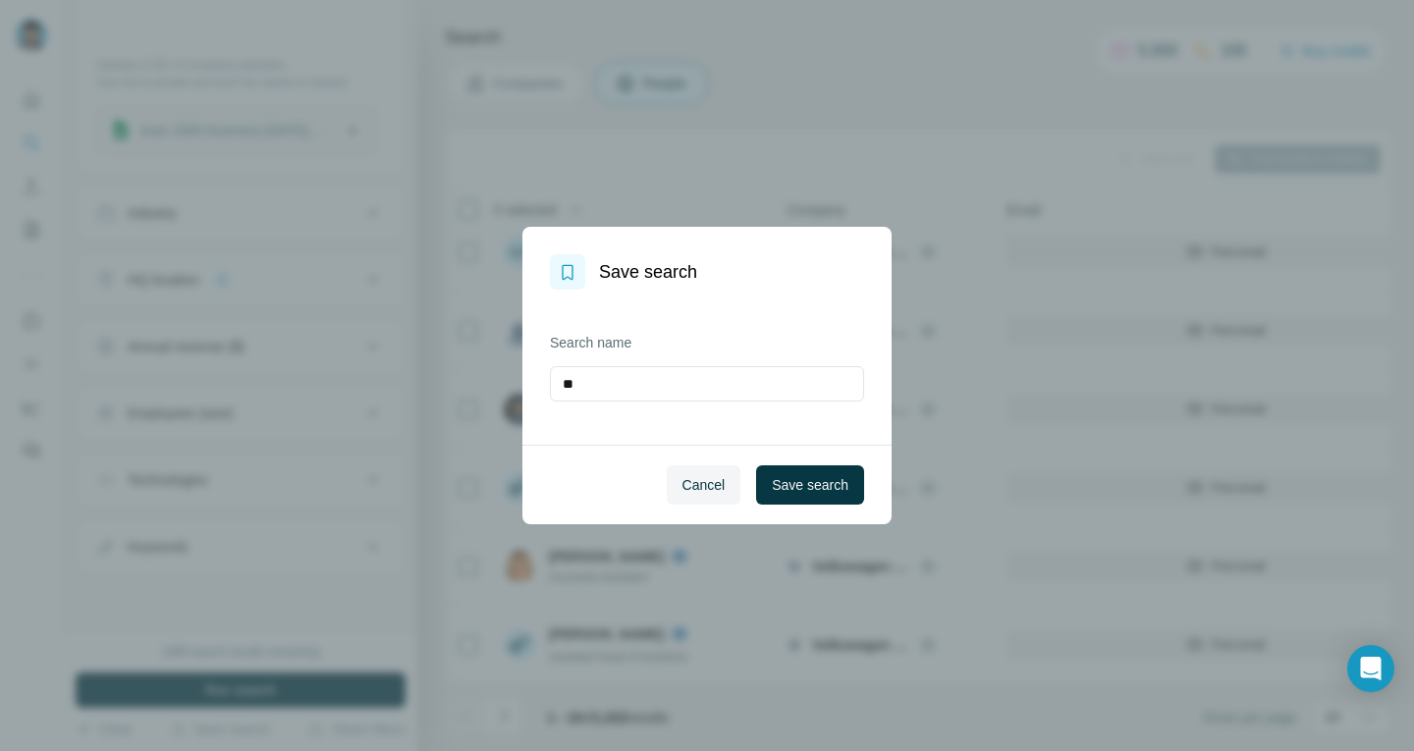
type input "*"
type input "**********"
click at [805, 483] on span "Save search" at bounding box center [810, 485] width 77 height 20
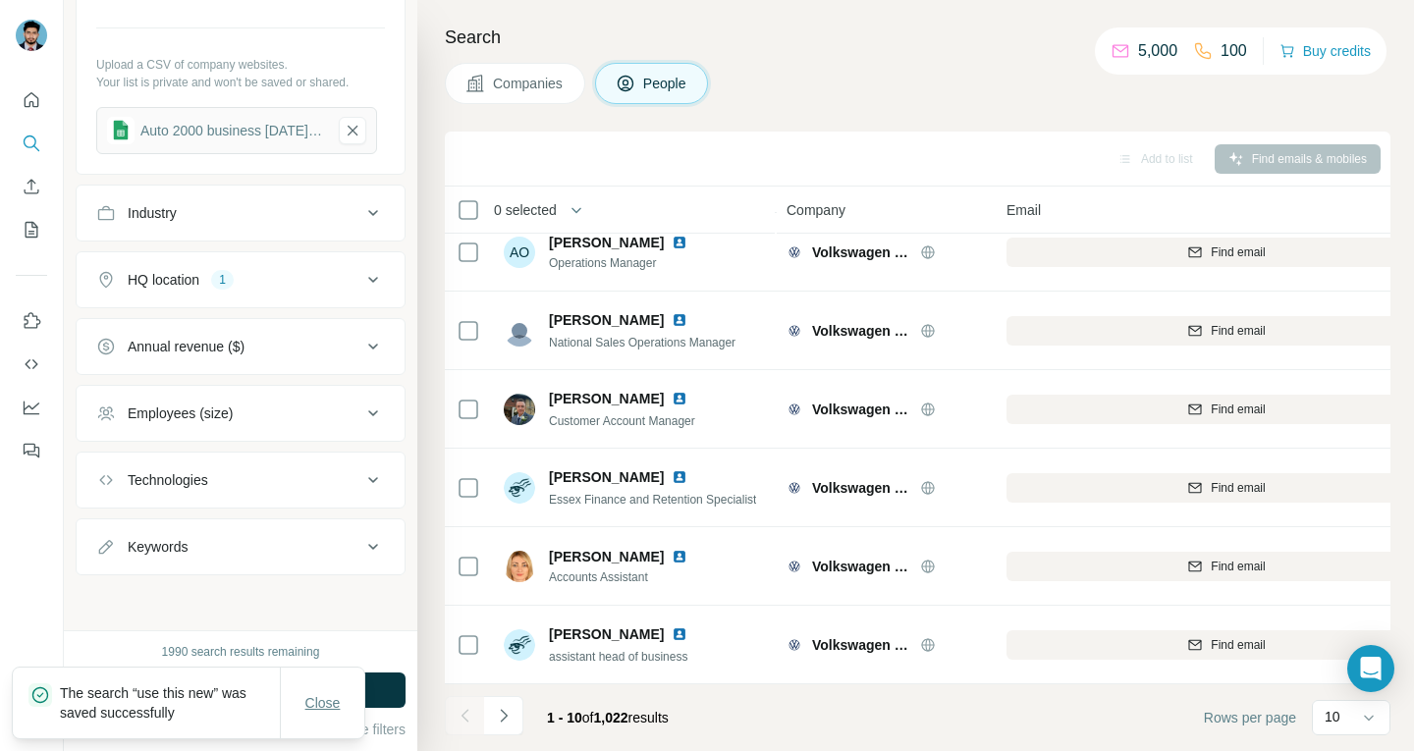
click at [313, 690] on button "Close" at bounding box center [323, 702] width 63 height 35
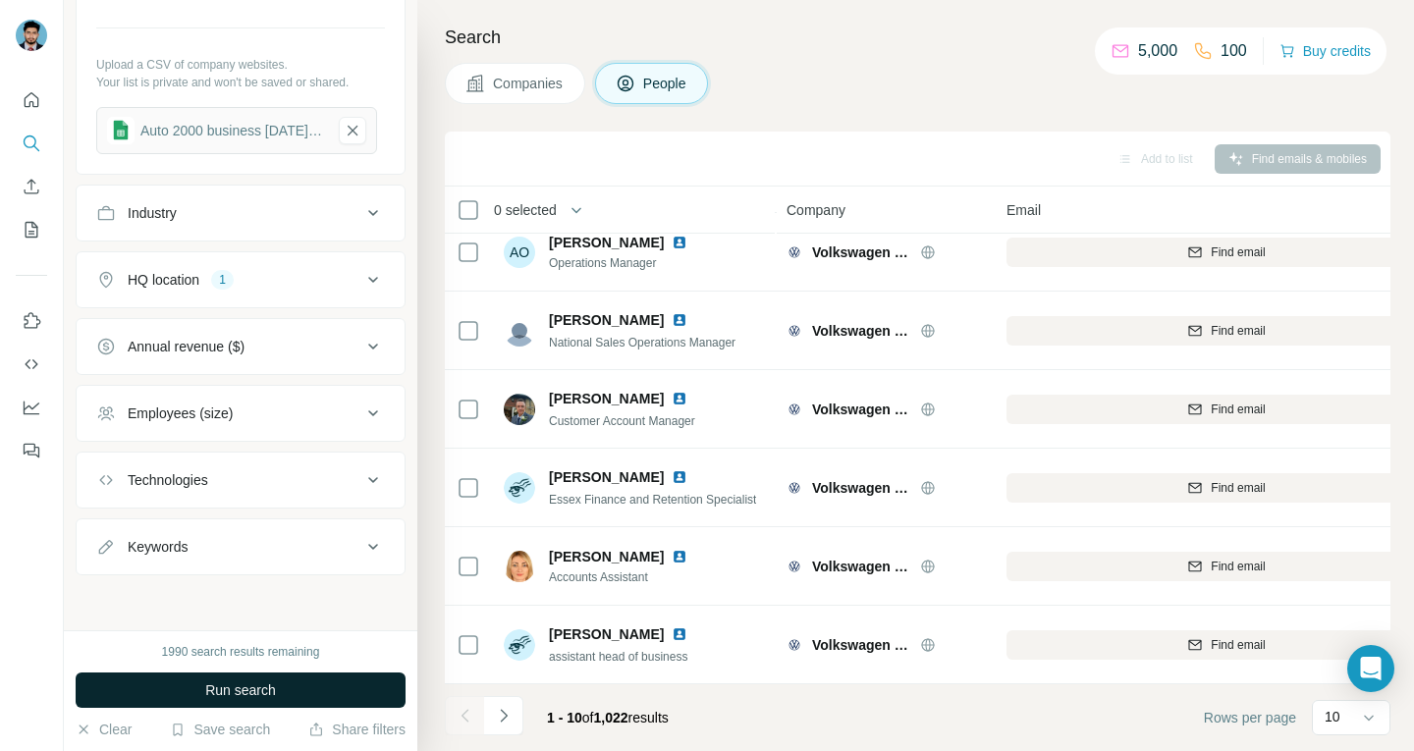
click at [279, 692] on button "Run search" at bounding box center [241, 690] width 330 height 35
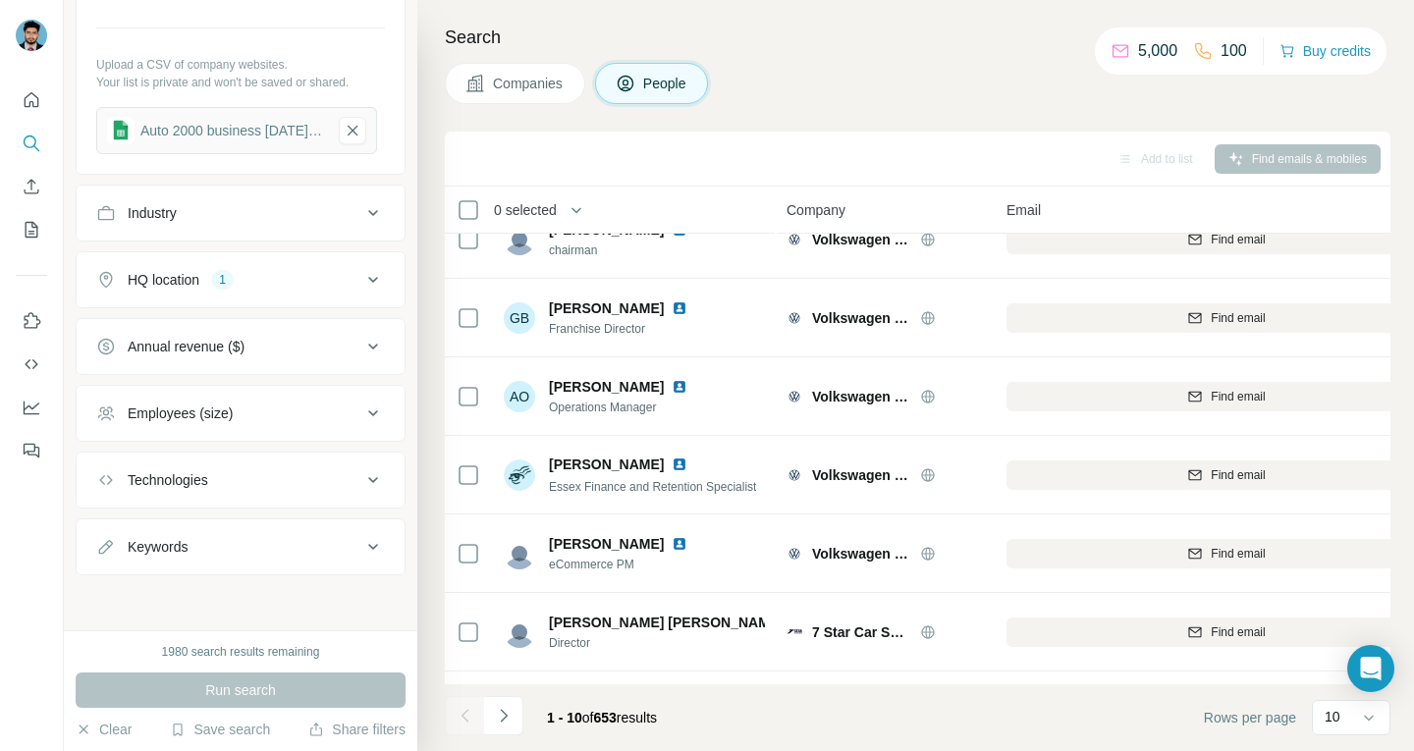
scroll to position [0, 0]
